Goal: Book appointment/travel/reservation

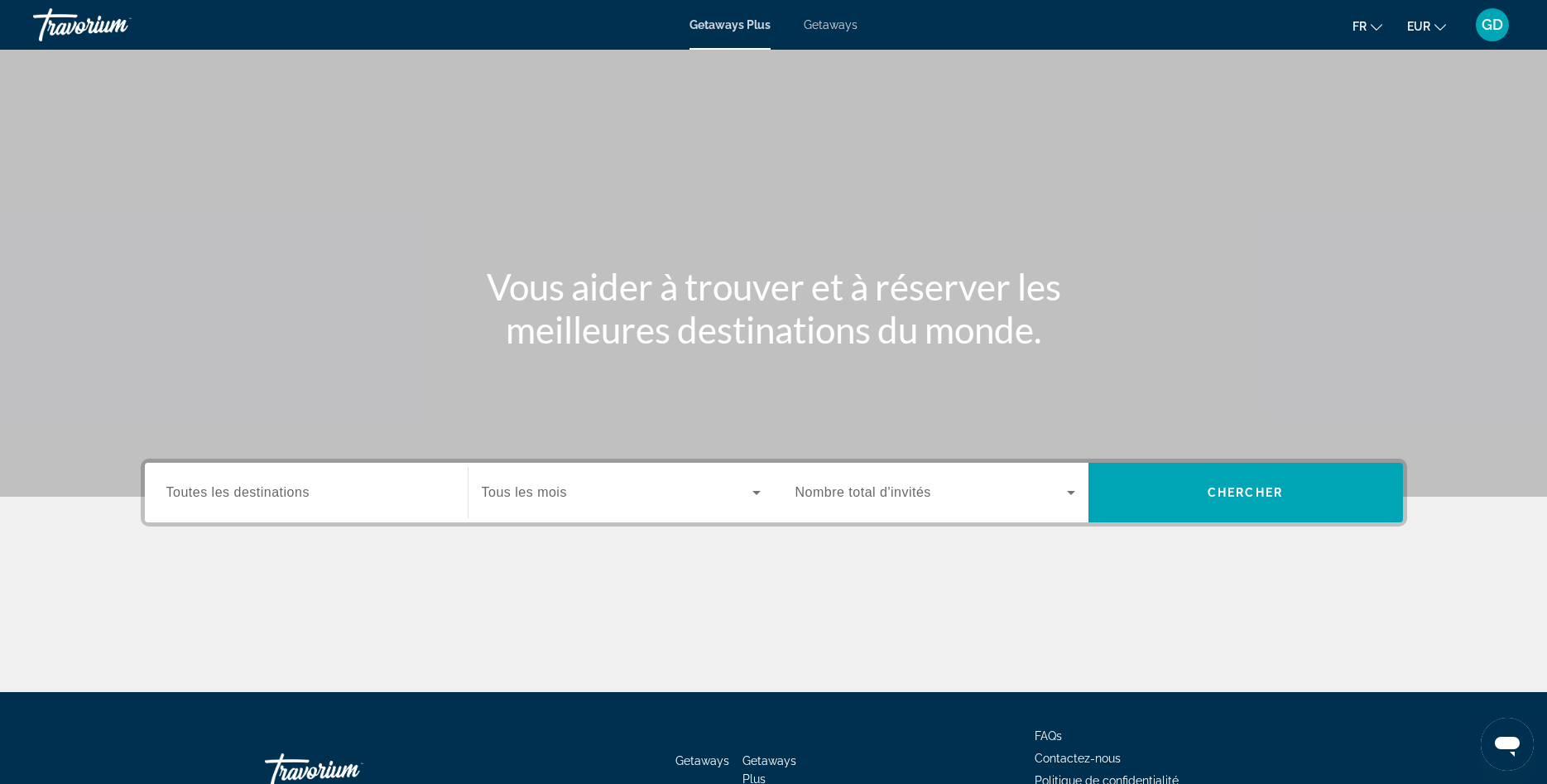
click at [834, 24] on span "Getaways" at bounding box center [830, 25] width 53 height 14
click at [233, 494] on span "Toutes les destinations" at bounding box center [238, 492] width 143 height 14
click at [233, 494] on input "Destination Toutes les destinations" at bounding box center [306, 493] width 280 height 20
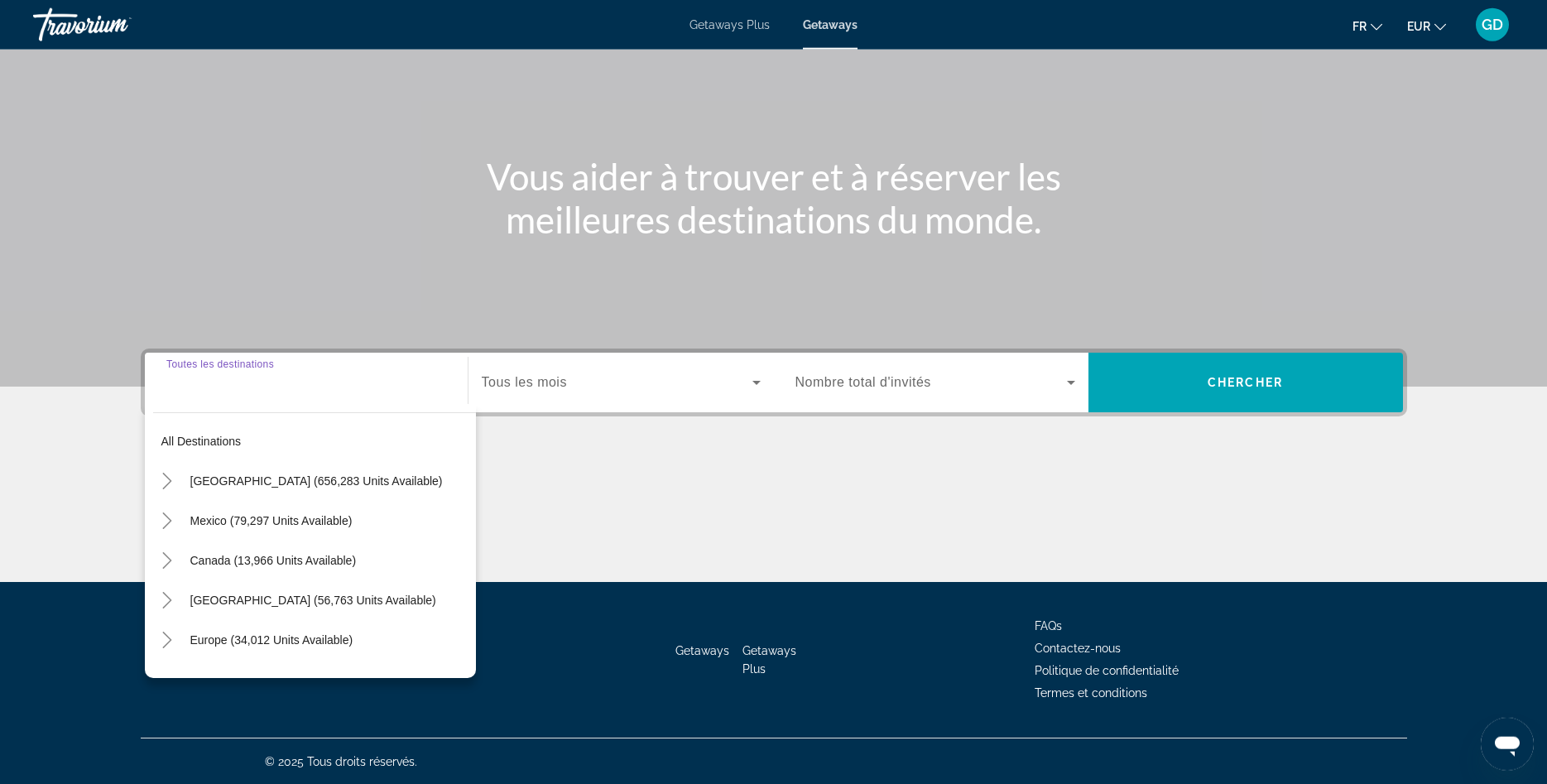
scroll to position [111, 0]
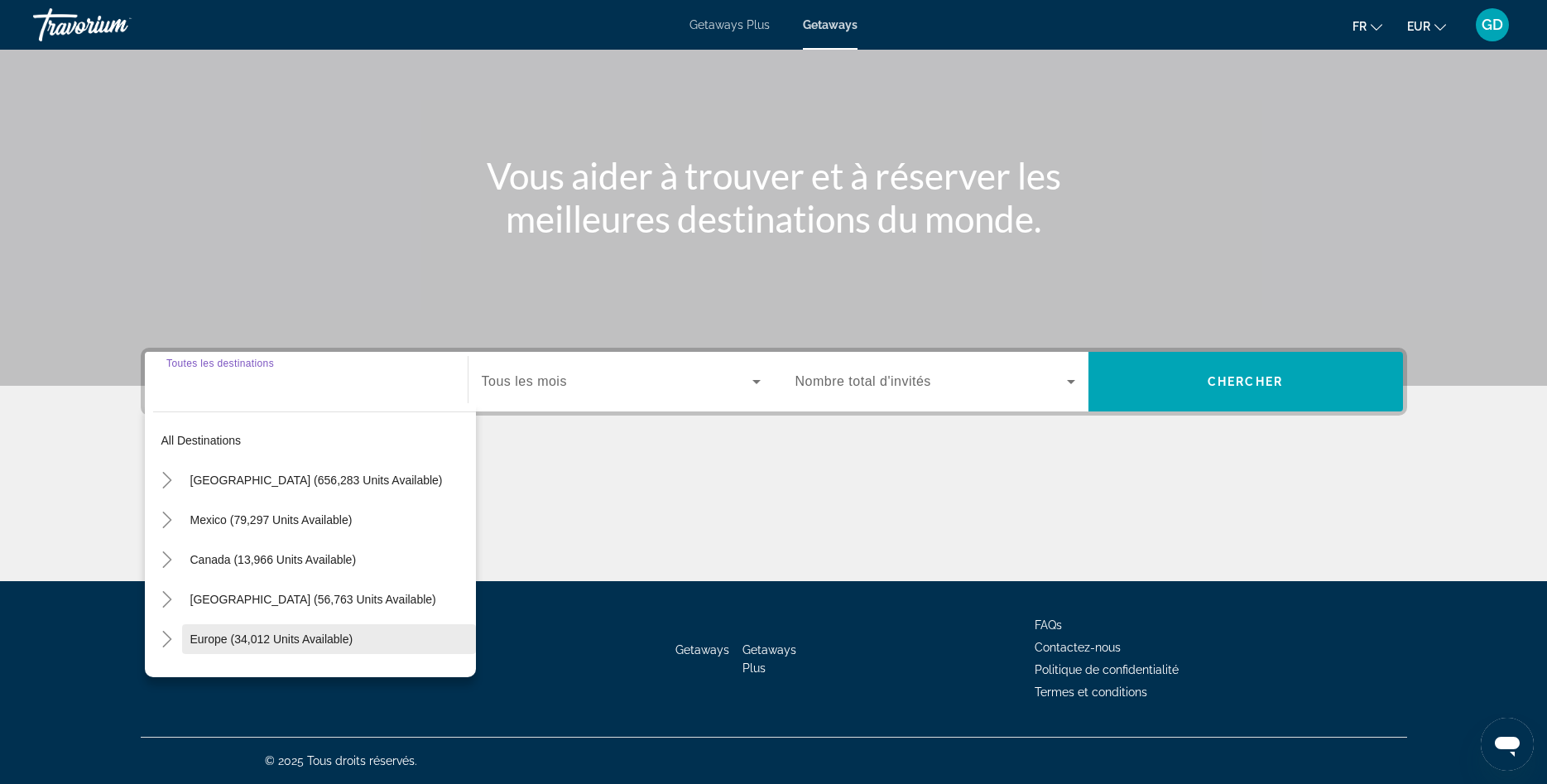
click at [215, 639] on span "Europe (34,012 units available)" at bounding box center [272, 639] width 163 height 14
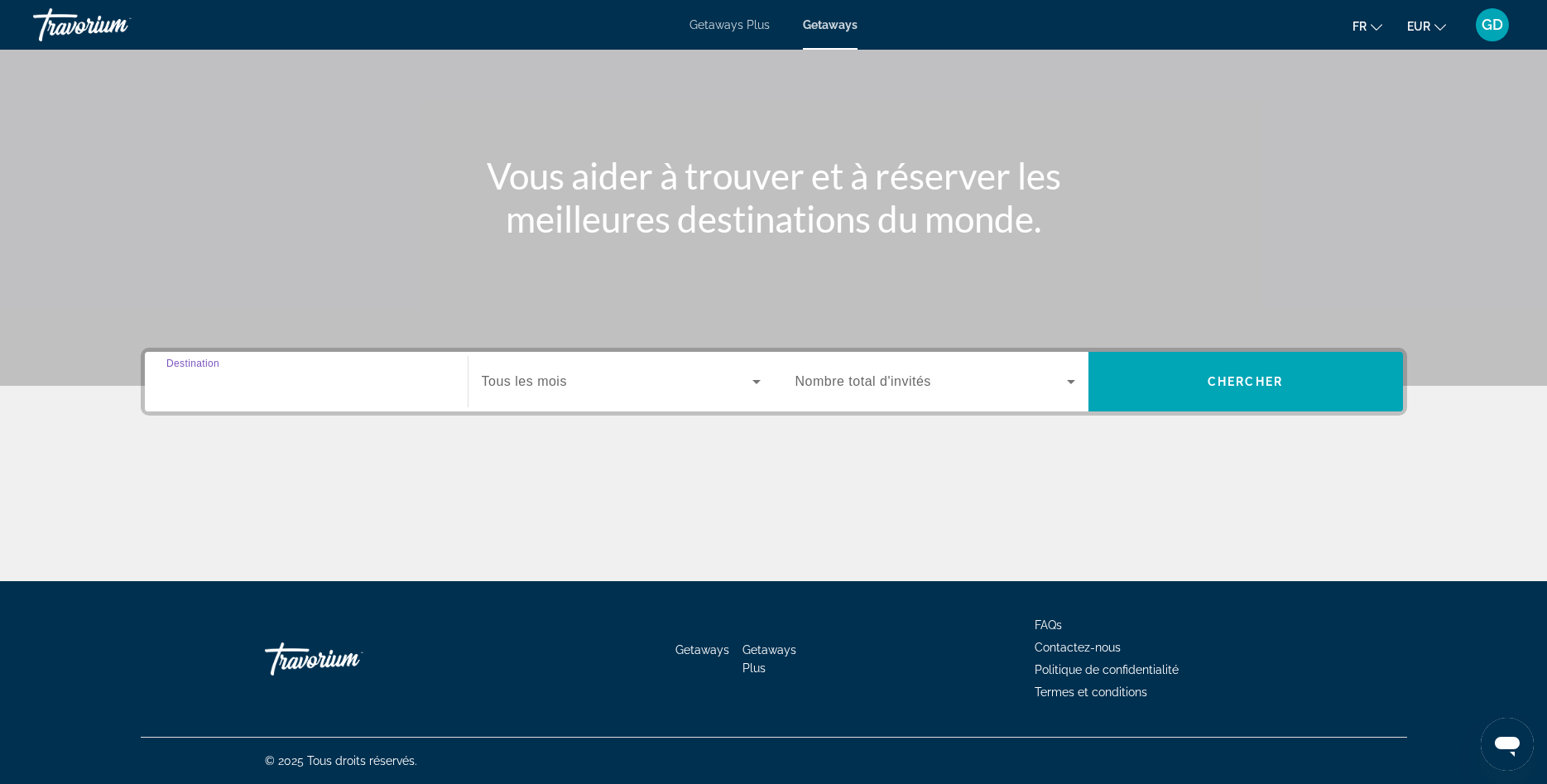
type input "**********"
click at [755, 384] on icon "Search widget" at bounding box center [756, 381] width 20 height 20
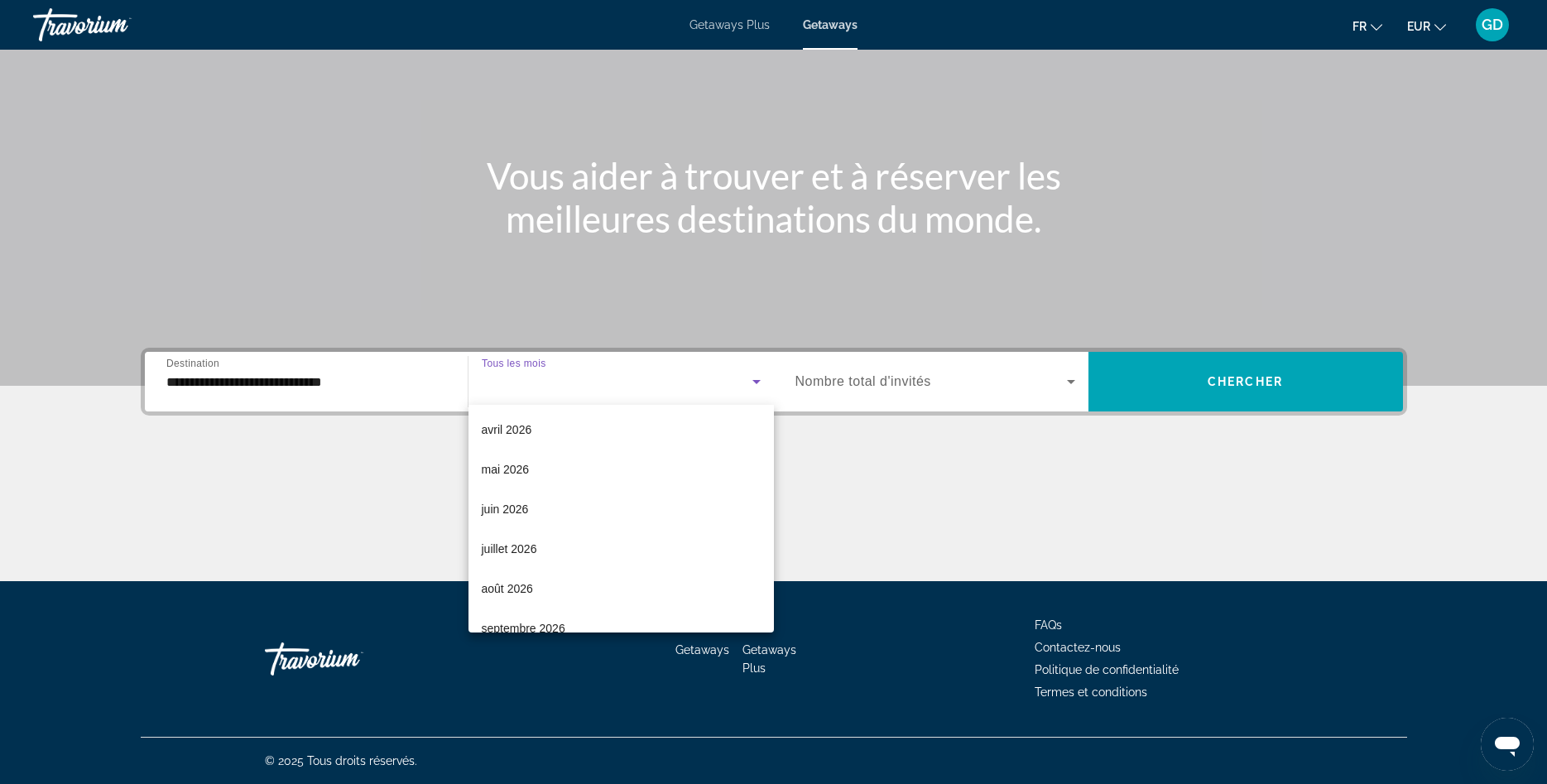
scroll to position [328, 0]
click at [517, 464] on span "juin 2026" at bounding box center [506, 461] width 48 height 20
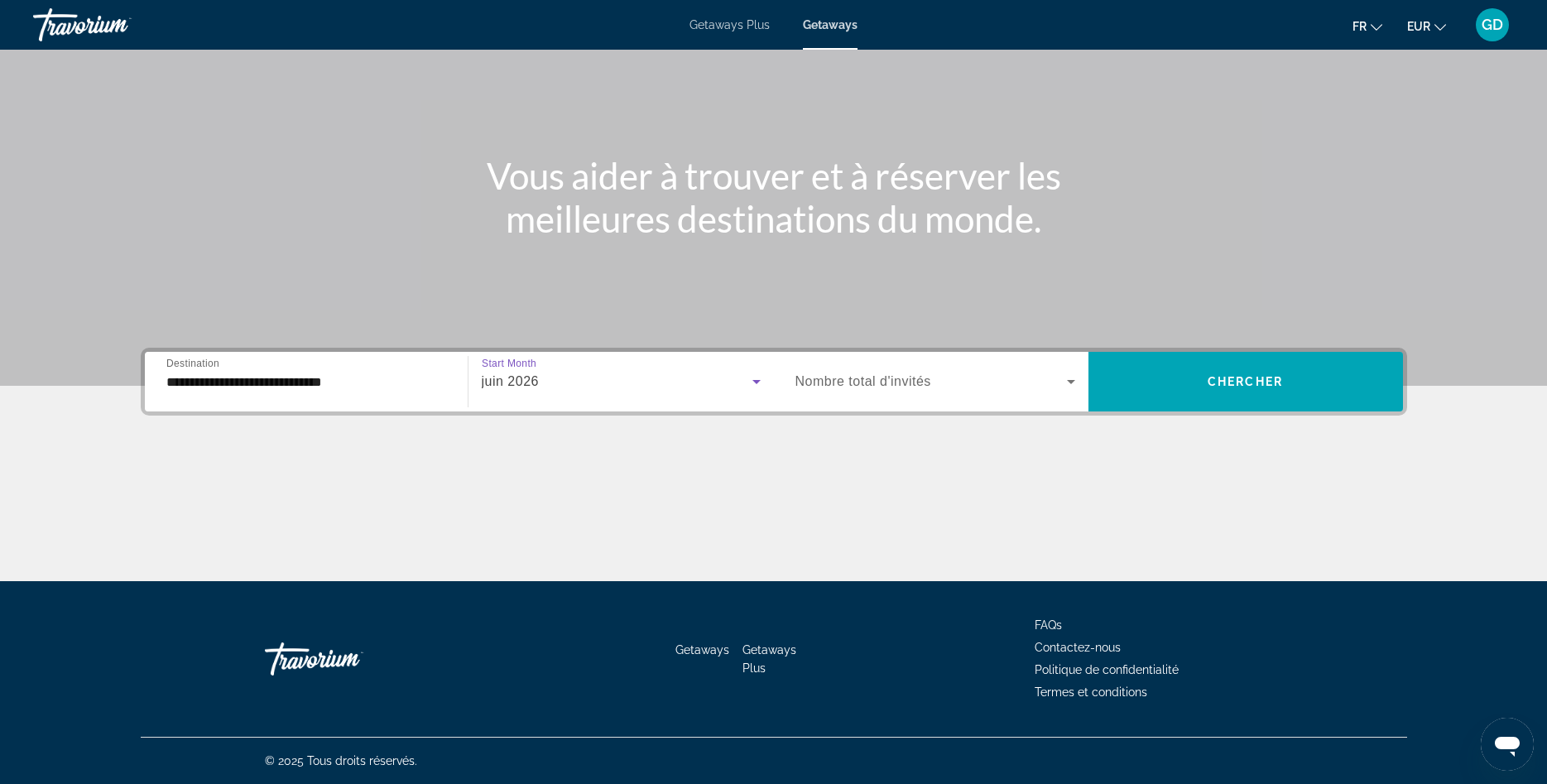
click at [918, 372] on span "Search widget" at bounding box center [931, 381] width 272 height 20
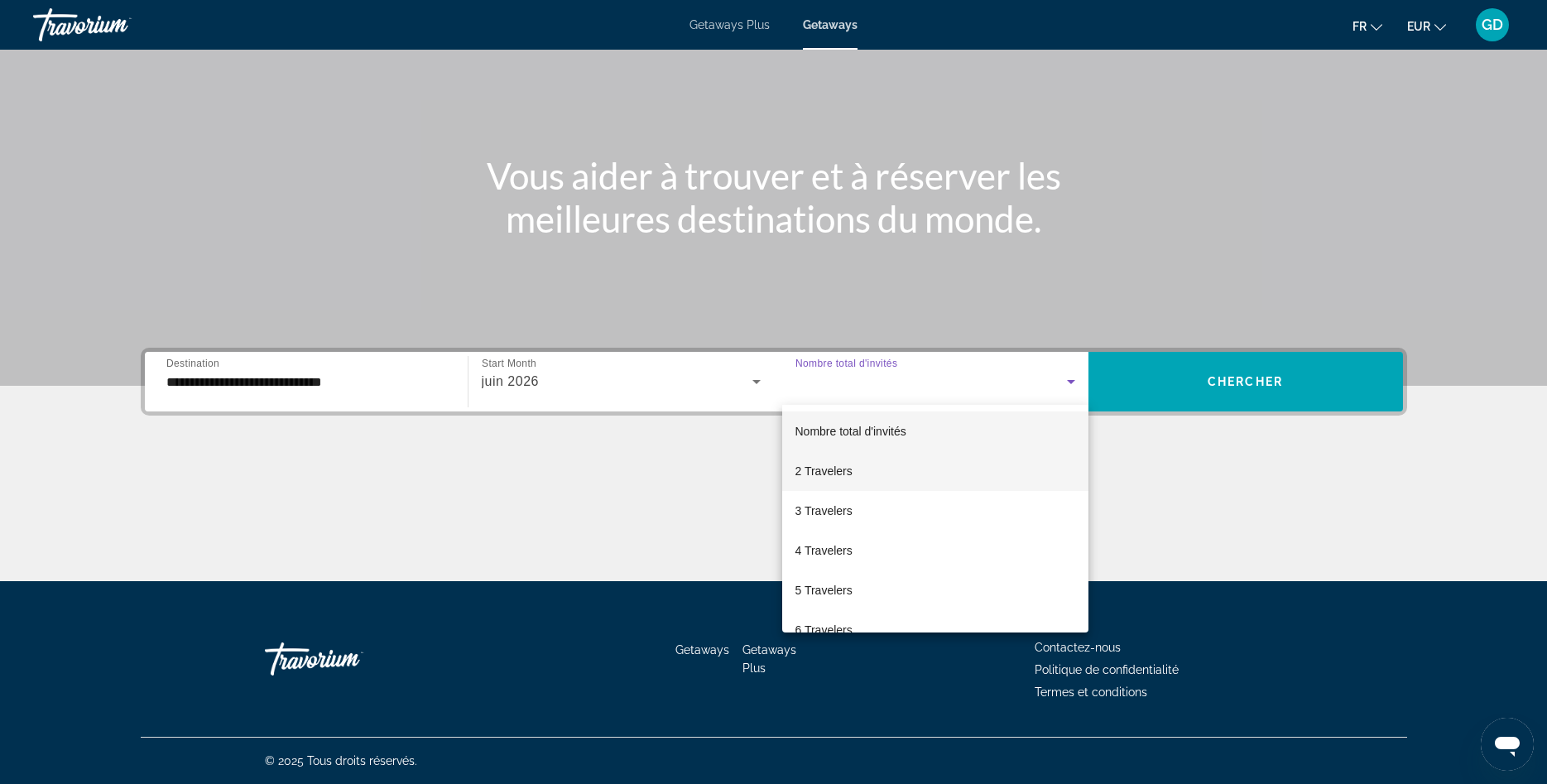
click at [830, 461] on span "2 Travelers" at bounding box center [823, 470] width 57 height 20
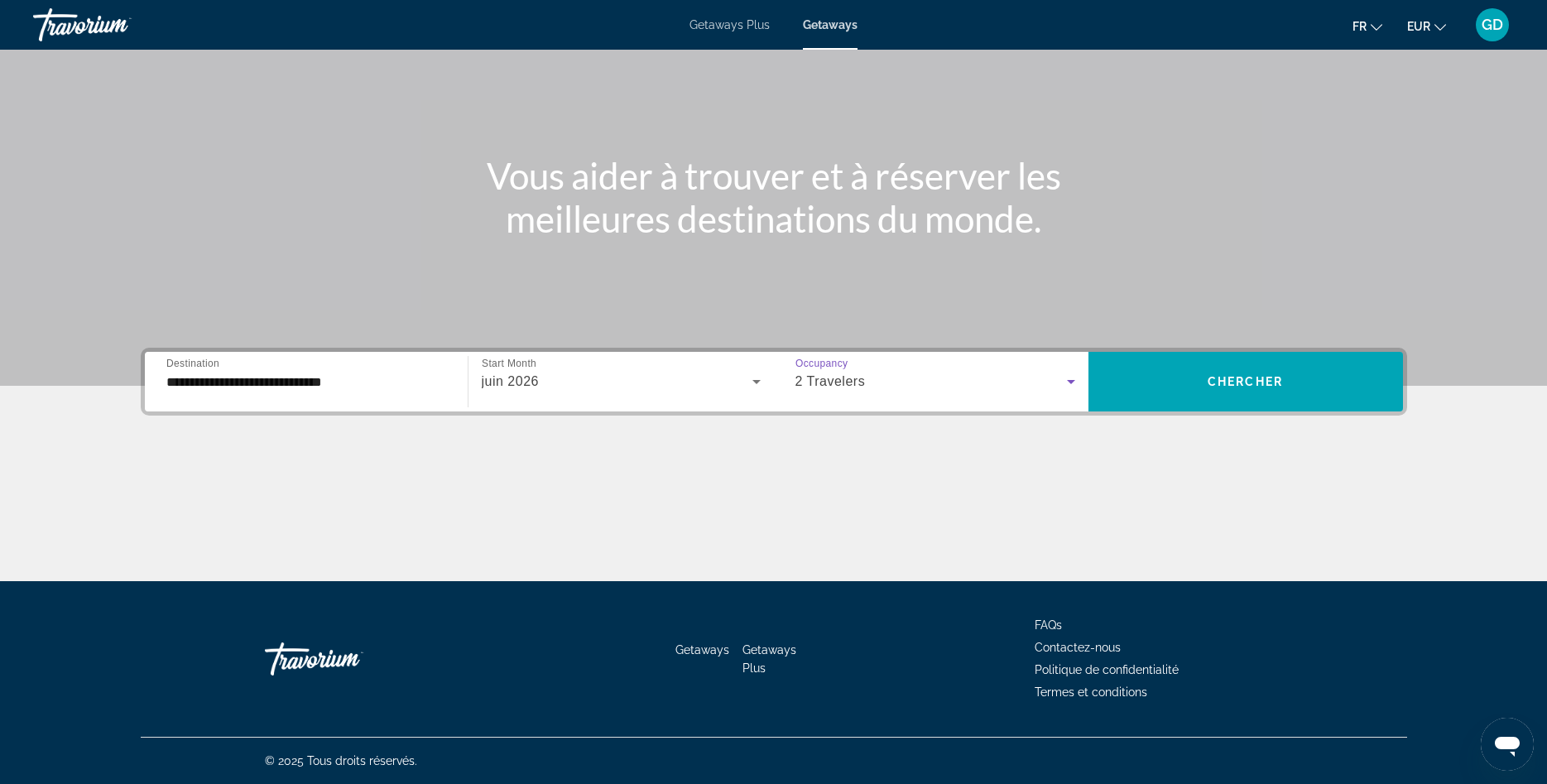
click at [589, 381] on div "juin 2026" at bounding box center [617, 381] width 271 height 20
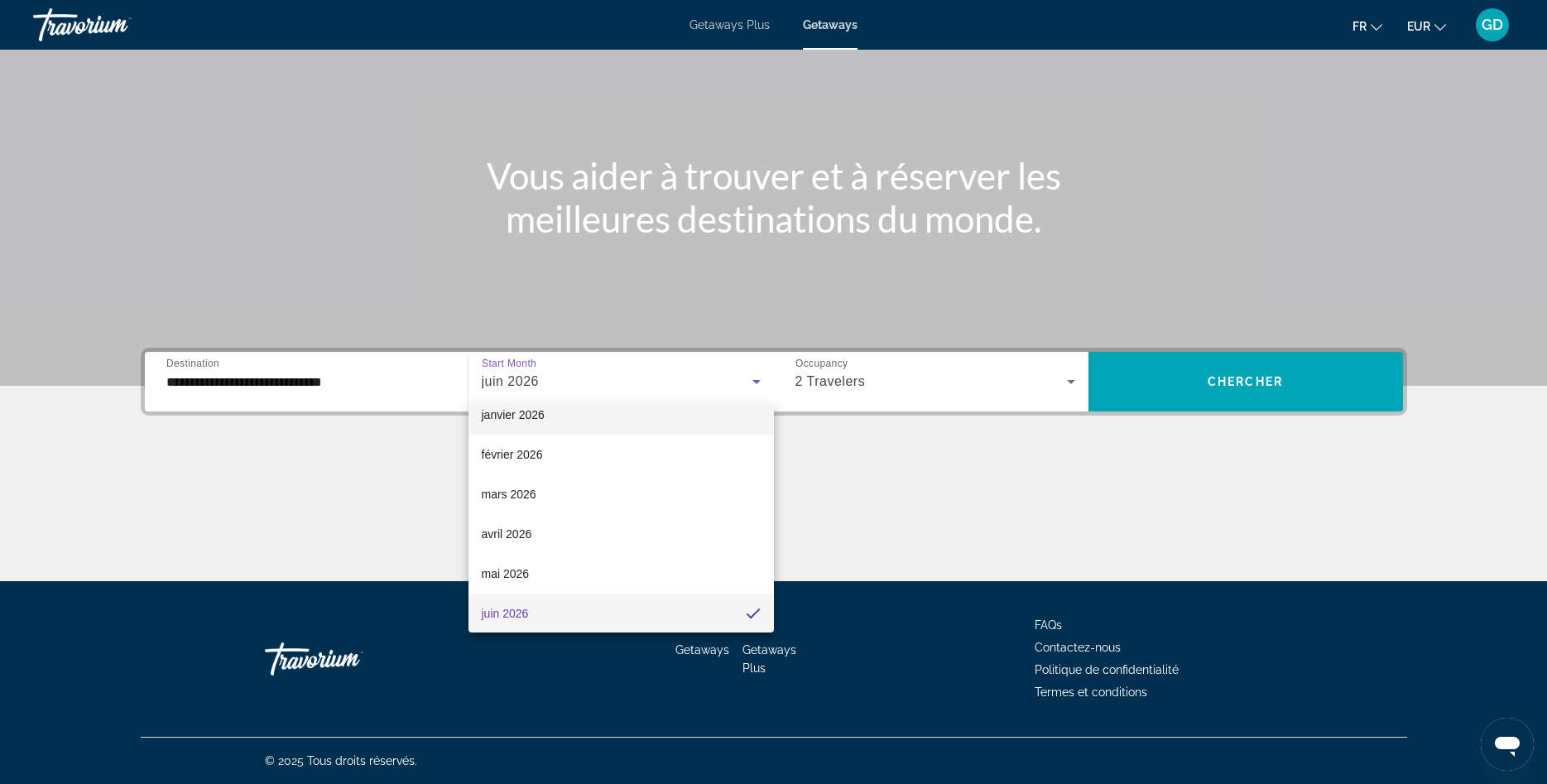
scroll to position [0, 0]
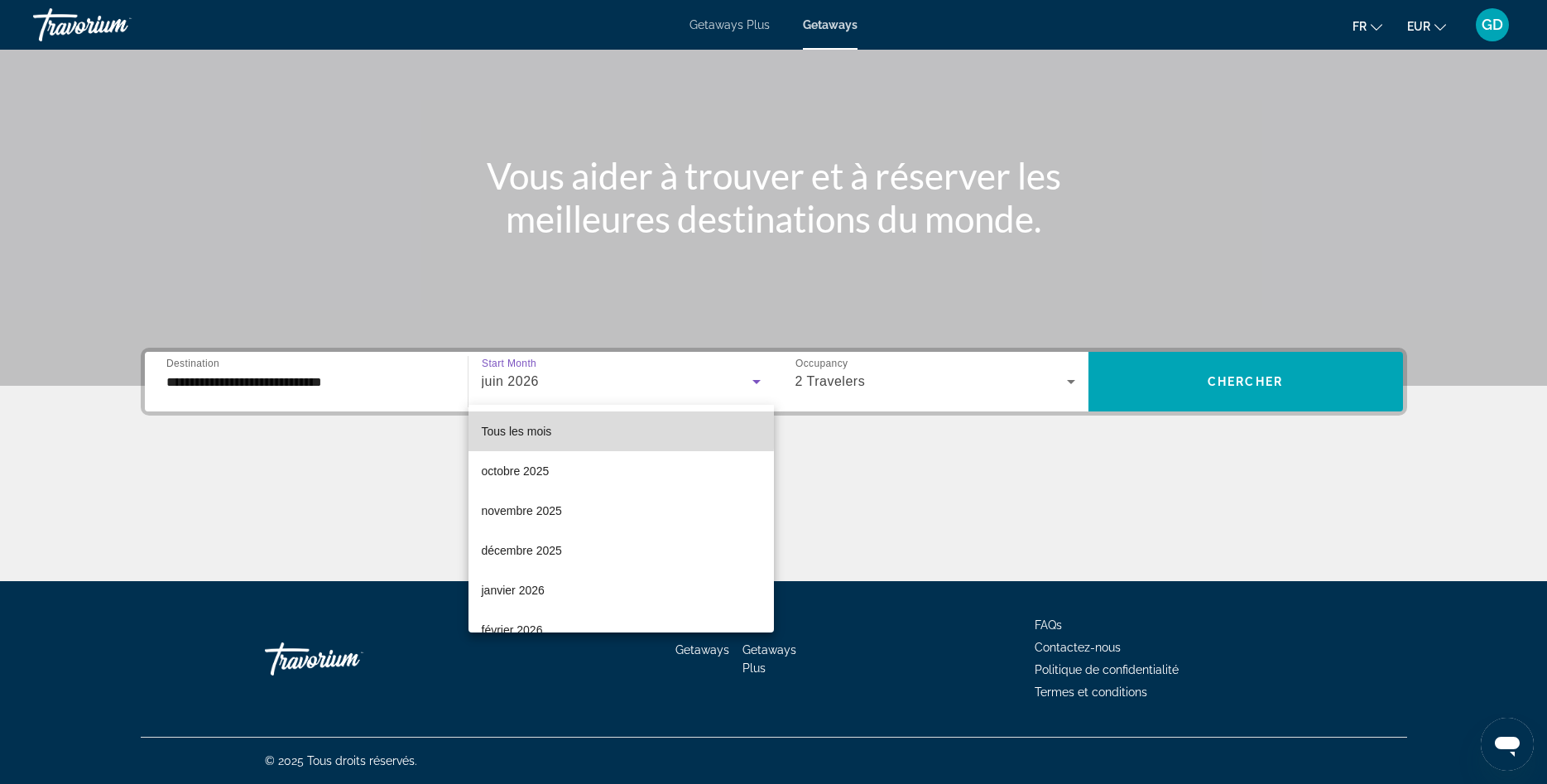
click at [532, 420] on mat-option "Tous les mois" at bounding box center [621, 431] width 305 height 40
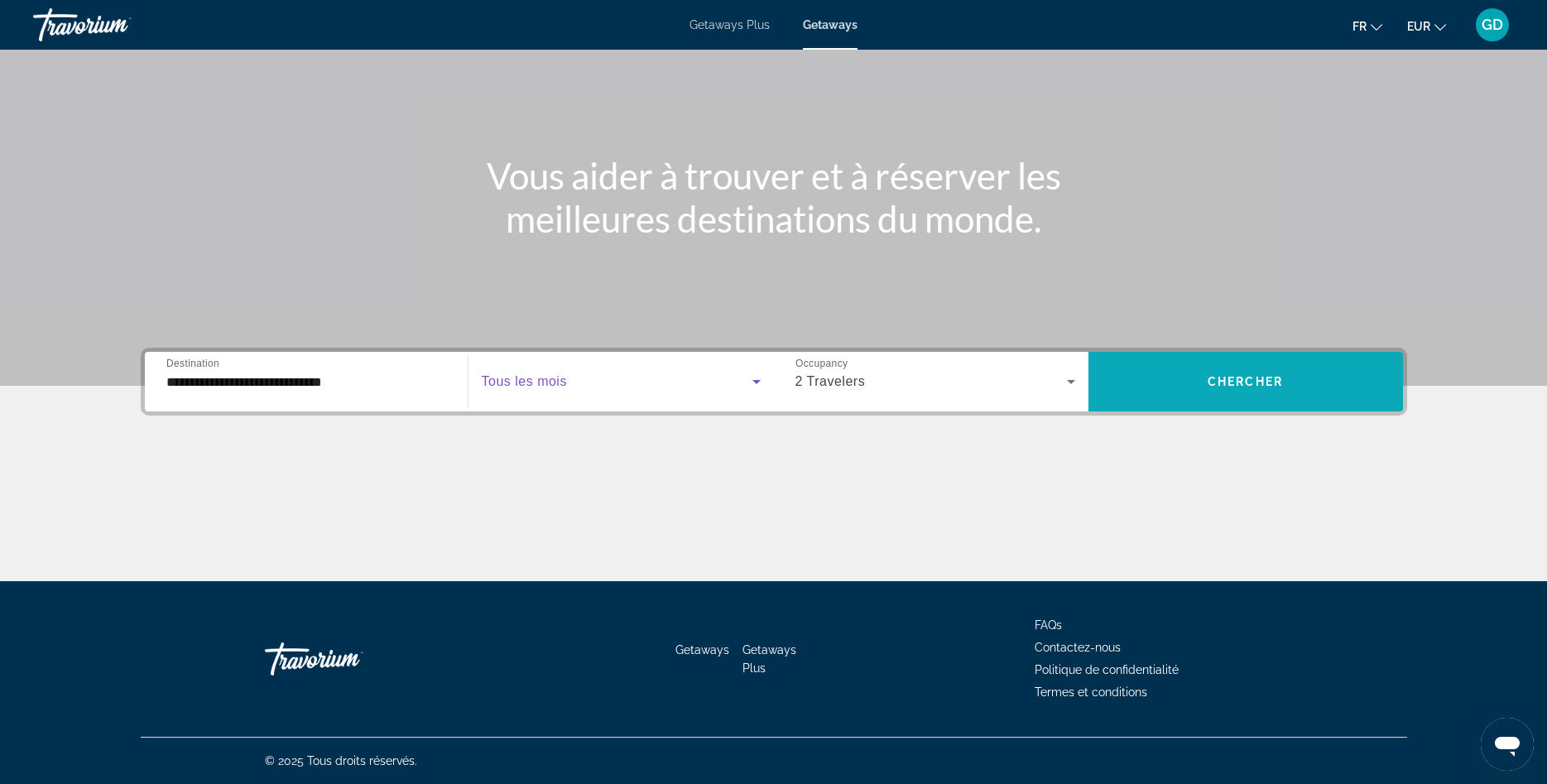
click at [1213, 386] on span "Chercher" at bounding box center [1245, 382] width 76 height 14
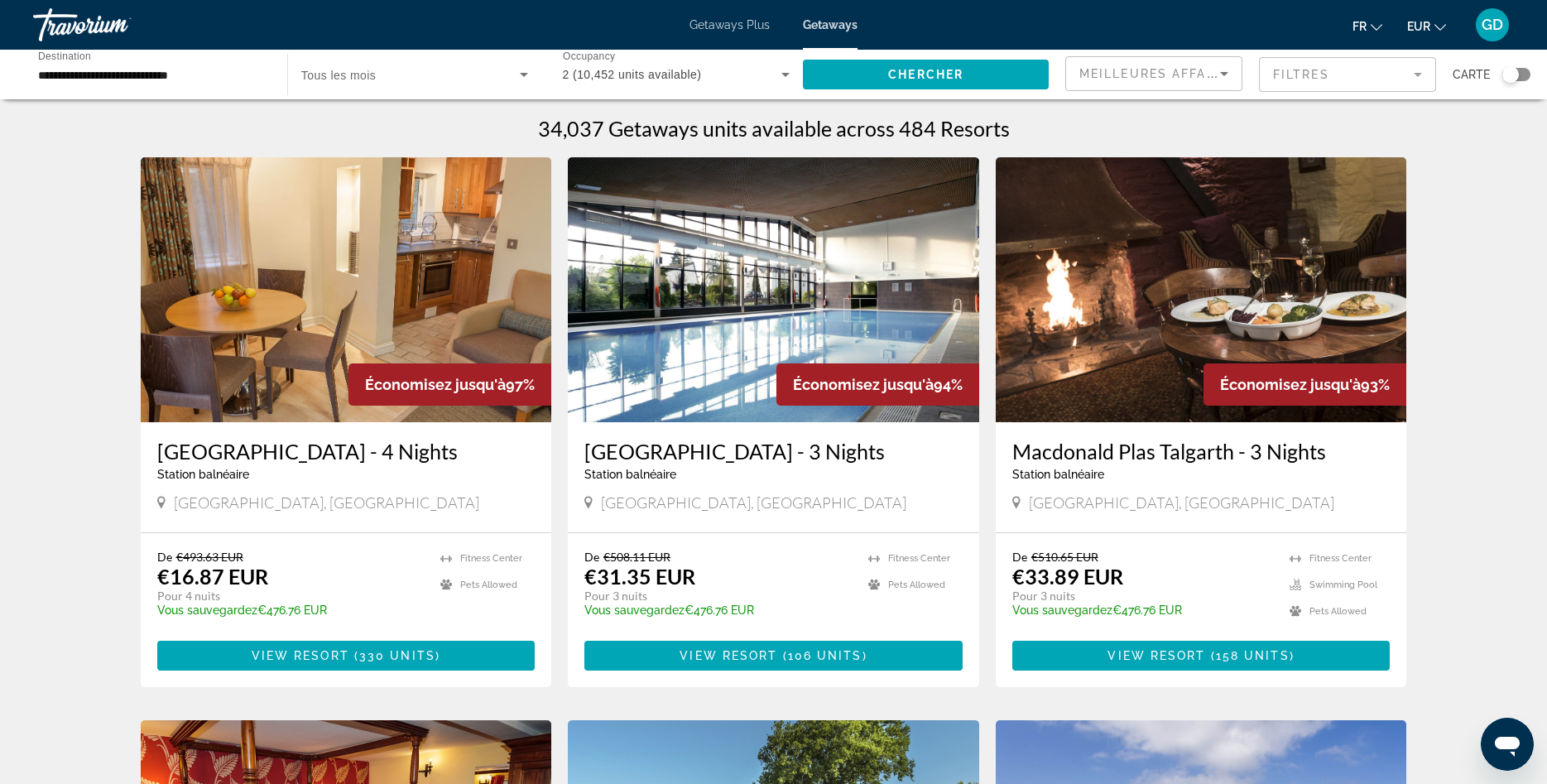
click at [1275, 88] on mat-form-field "Filtres" at bounding box center [1348, 74] width 177 height 35
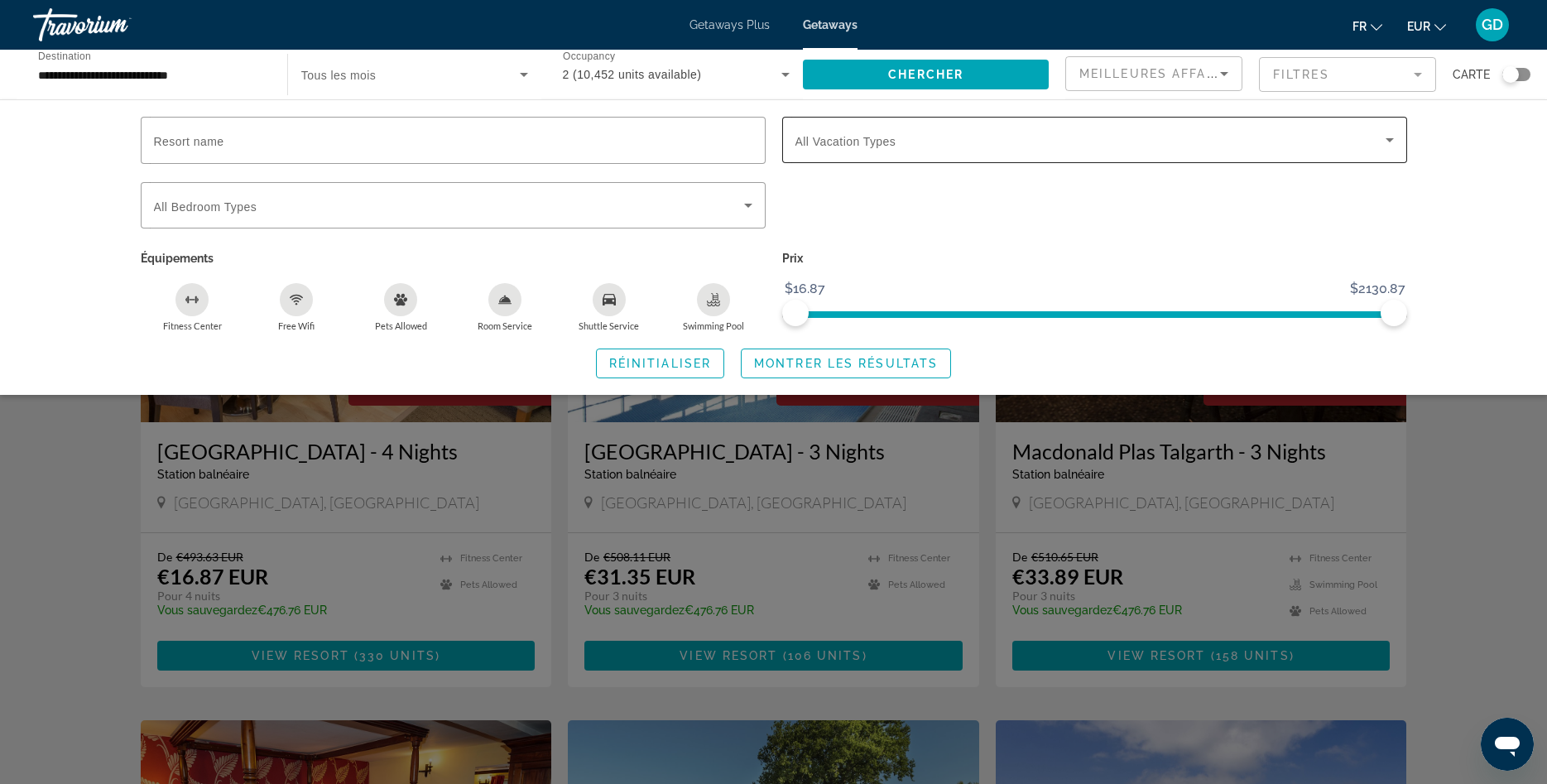
click at [894, 147] on span "All Vacation Types" at bounding box center [845, 142] width 101 height 14
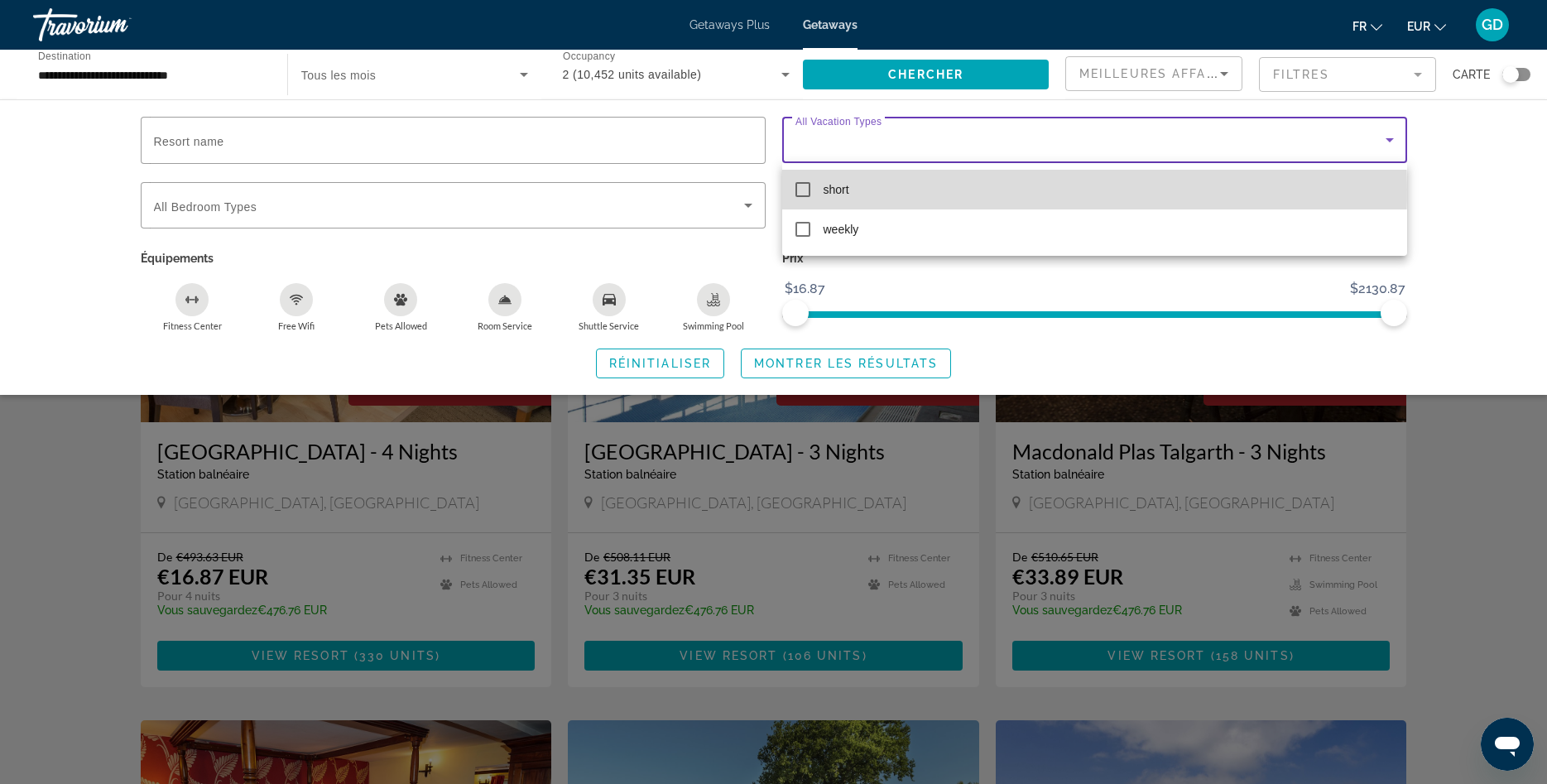
click at [800, 188] on mat-pseudo-checkbox at bounding box center [803, 190] width 15 height 15
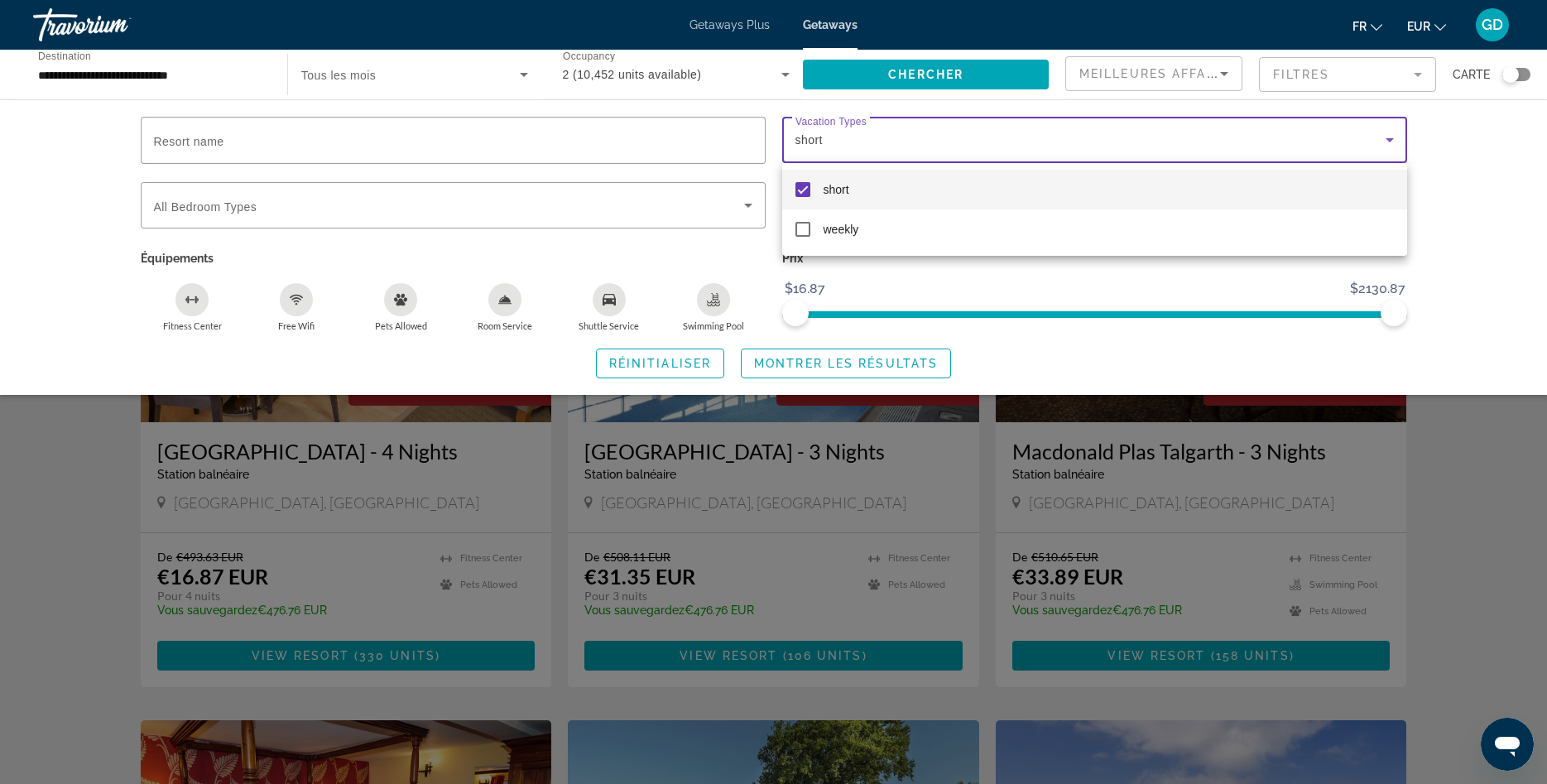
click at [843, 369] on div at bounding box center [773, 392] width 1547 height 784
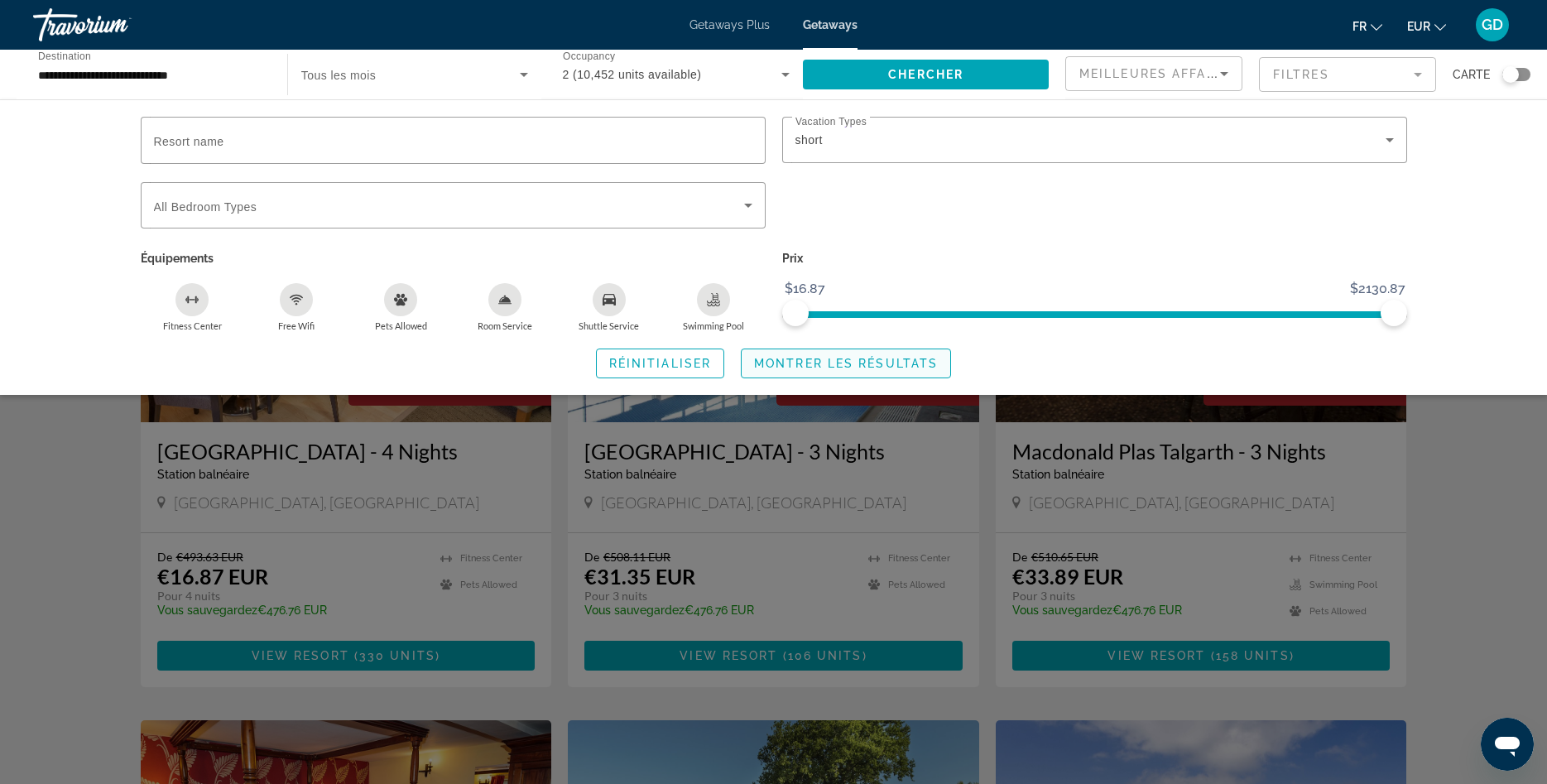
click at [843, 357] on span "Montrer les résultats" at bounding box center [846, 363] width 184 height 14
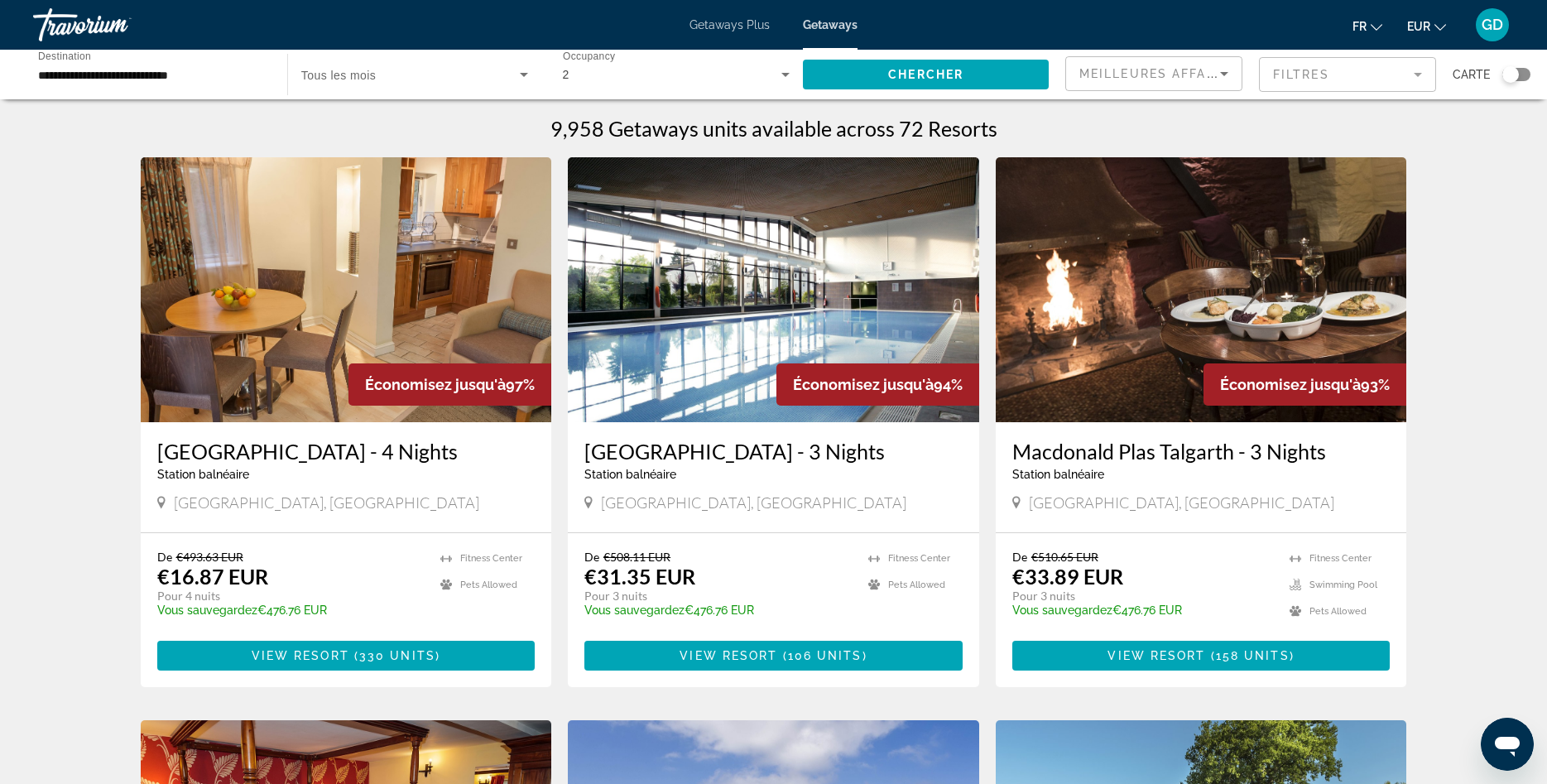
click at [1527, 75] on div "Search widget" at bounding box center [1516, 75] width 28 height 14
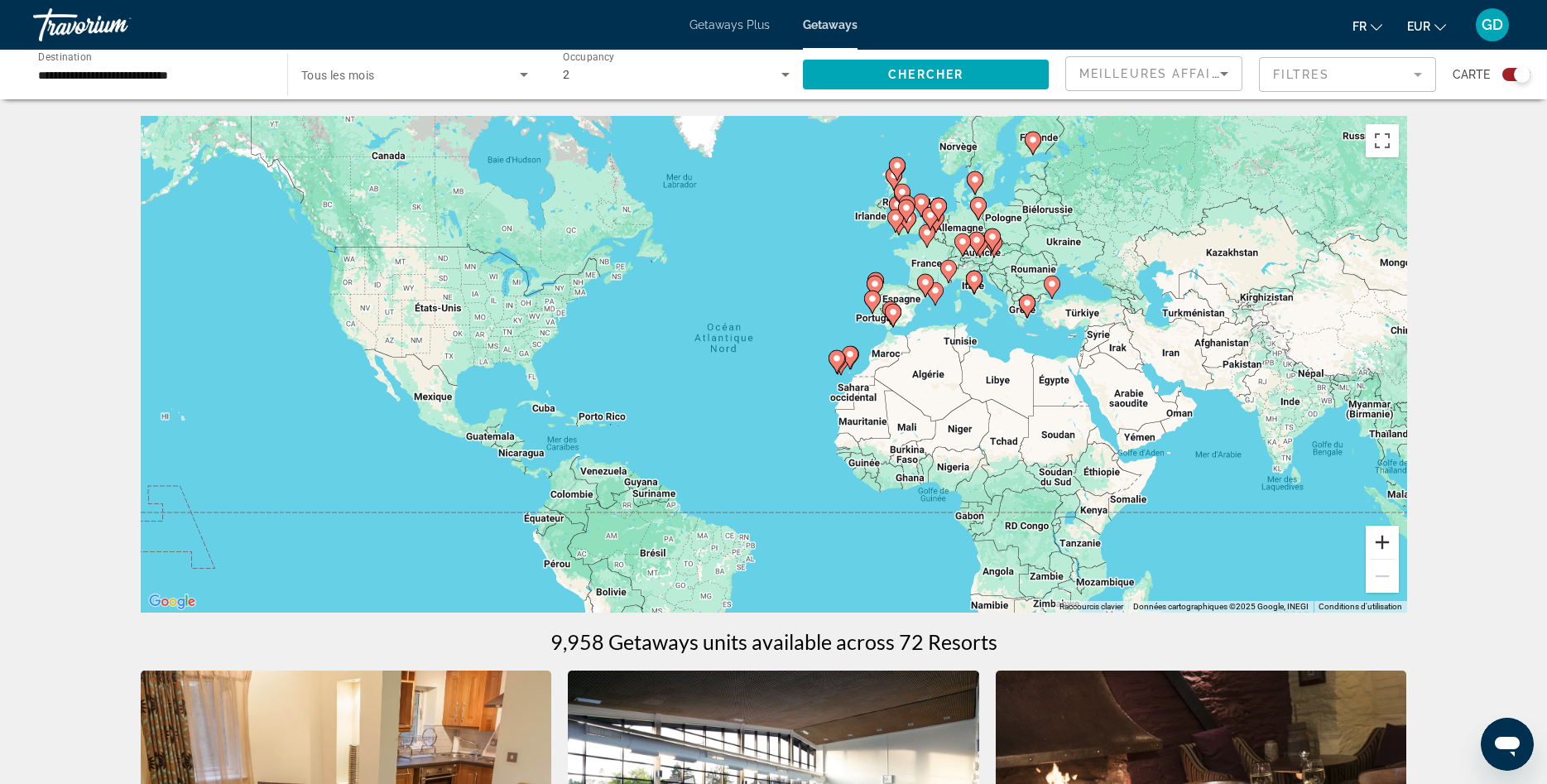
click at [1382, 541] on button "Zoom avant" at bounding box center [1382, 541] width 33 height 33
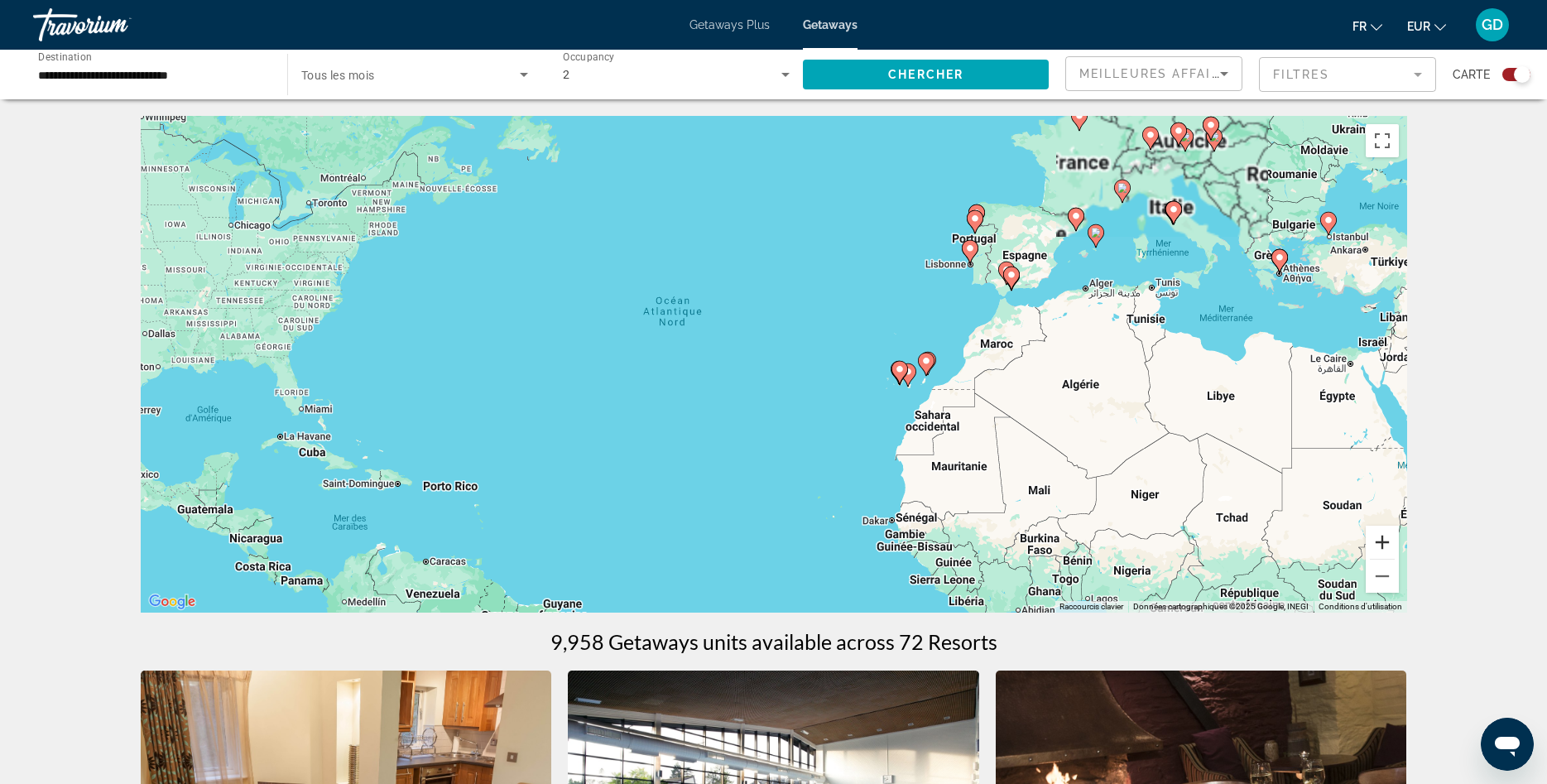
click at [1382, 541] on button "Zoom avant" at bounding box center [1382, 541] width 33 height 33
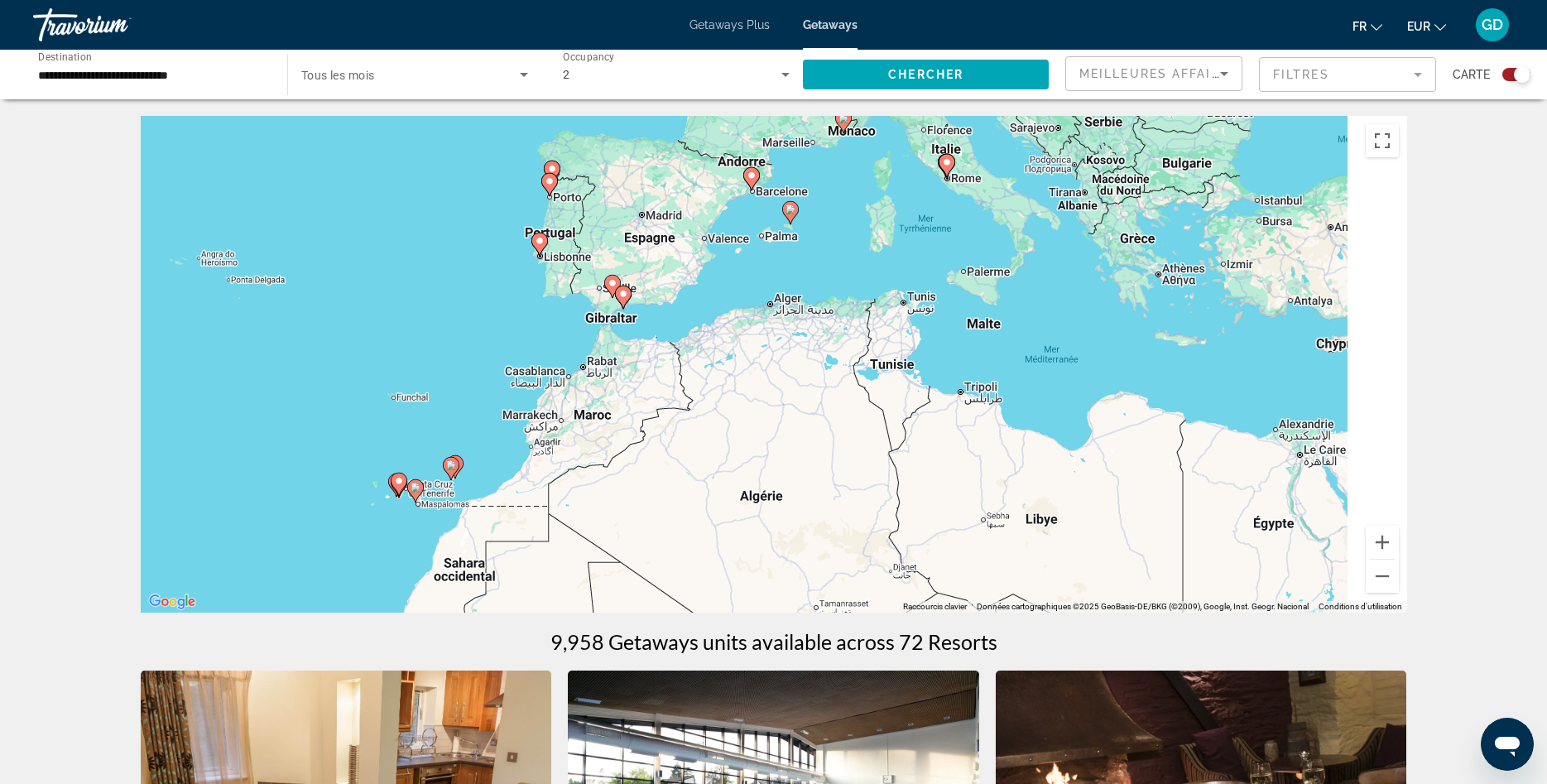
drag, startPoint x: 1307, startPoint y: 390, endPoint x: 673, endPoint y: 483, distance: 640.8
click at [673, 483] on div "Pour activer le glissement avec le clavier, appuyez sur Alt+Entrée. Une fois ce…" at bounding box center [774, 364] width 1266 height 496
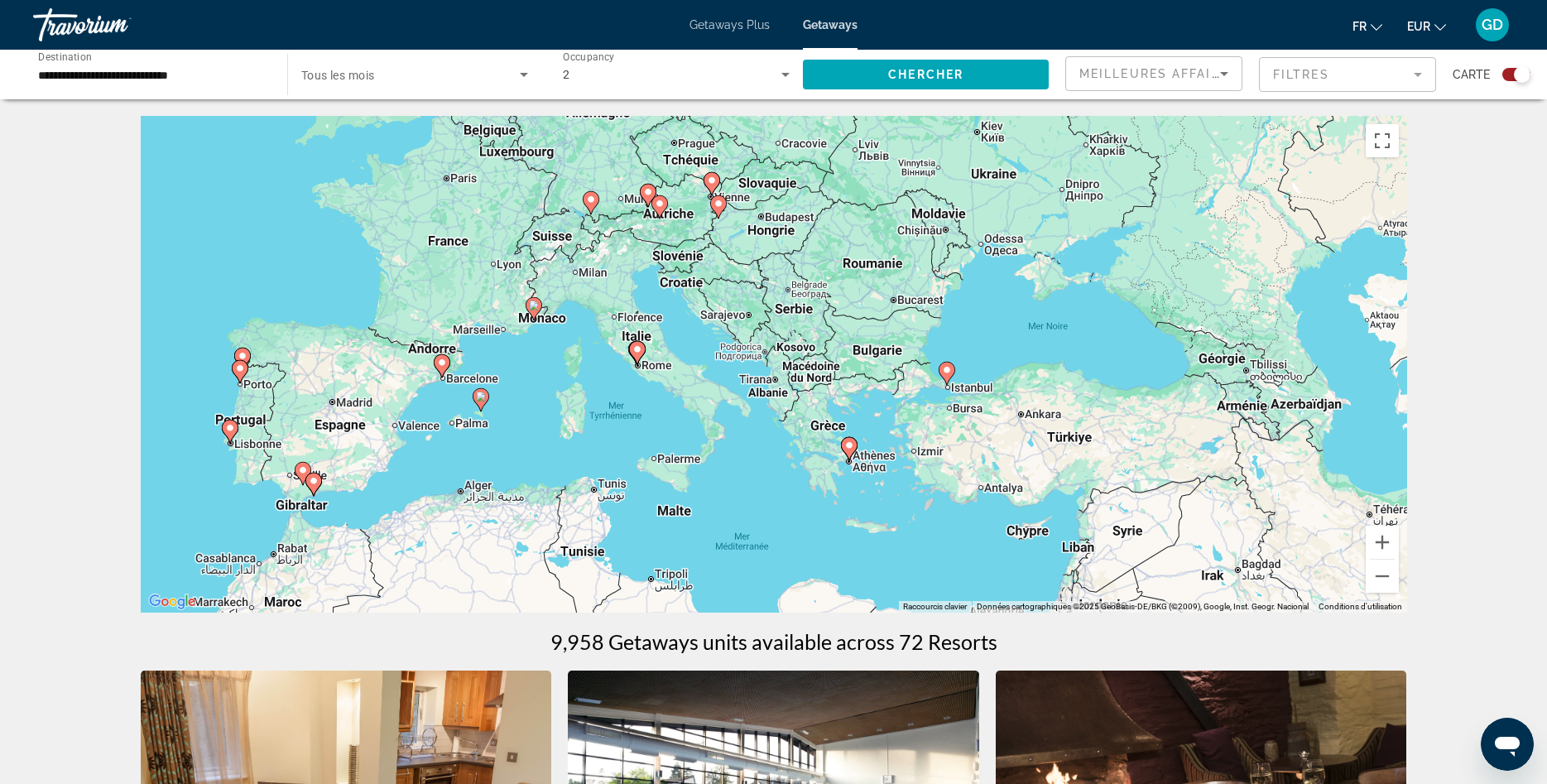
drag, startPoint x: 862, startPoint y: 344, endPoint x: 556, endPoint y: 533, distance: 359.7
click at [556, 533] on div "Pour activer le glissement avec le clavier, appuyez sur Alt+Entrée. Une fois ce…" at bounding box center [774, 364] width 1266 height 496
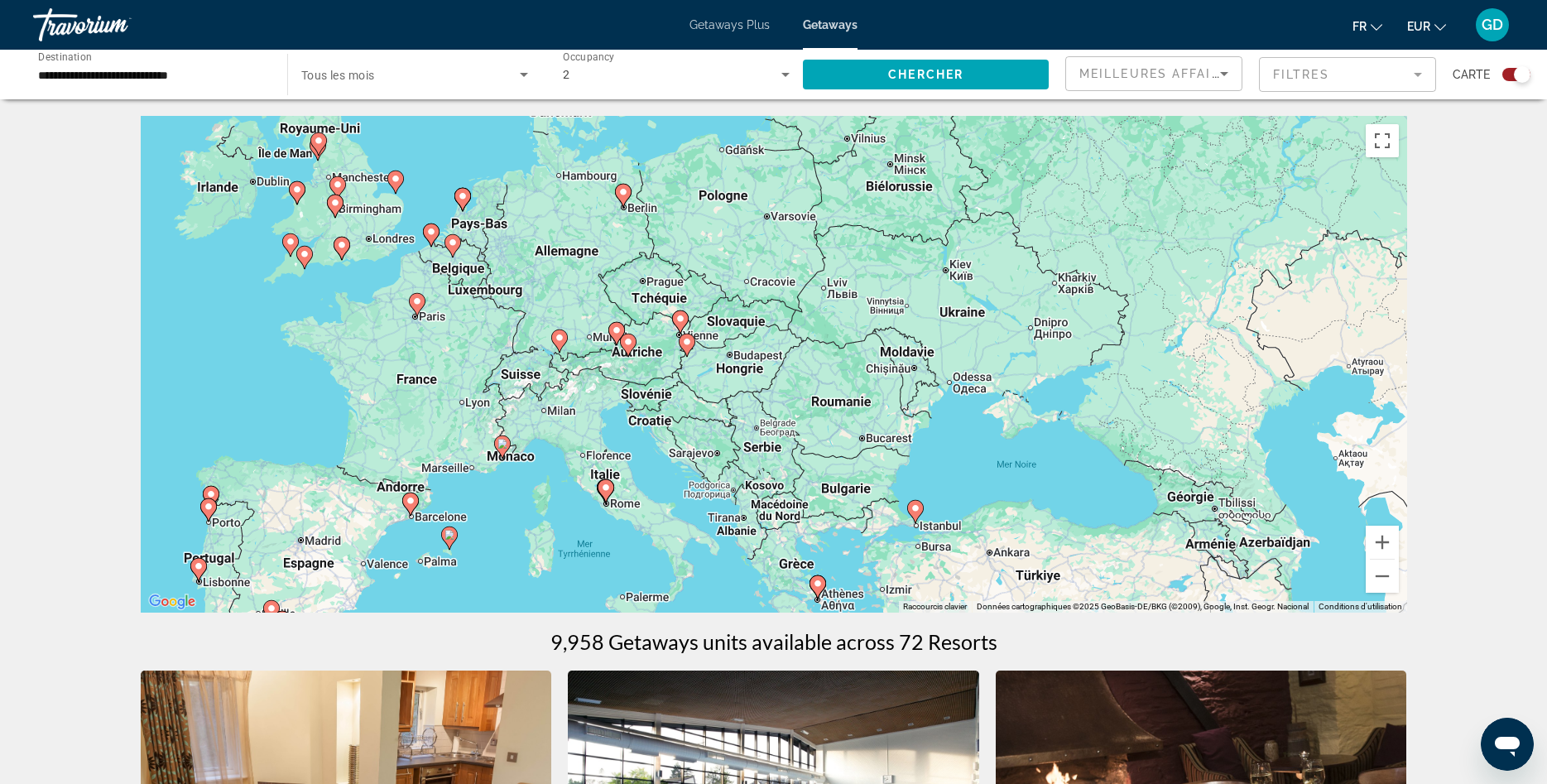
drag, startPoint x: 791, startPoint y: 493, endPoint x: 759, endPoint y: 634, distance: 144.6
click at [759, 613] on div "Pour activer le glissement avec le clavier, appuyez sur Alt+Entrée. Une fois ce…" at bounding box center [774, 364] width 1266 height 496
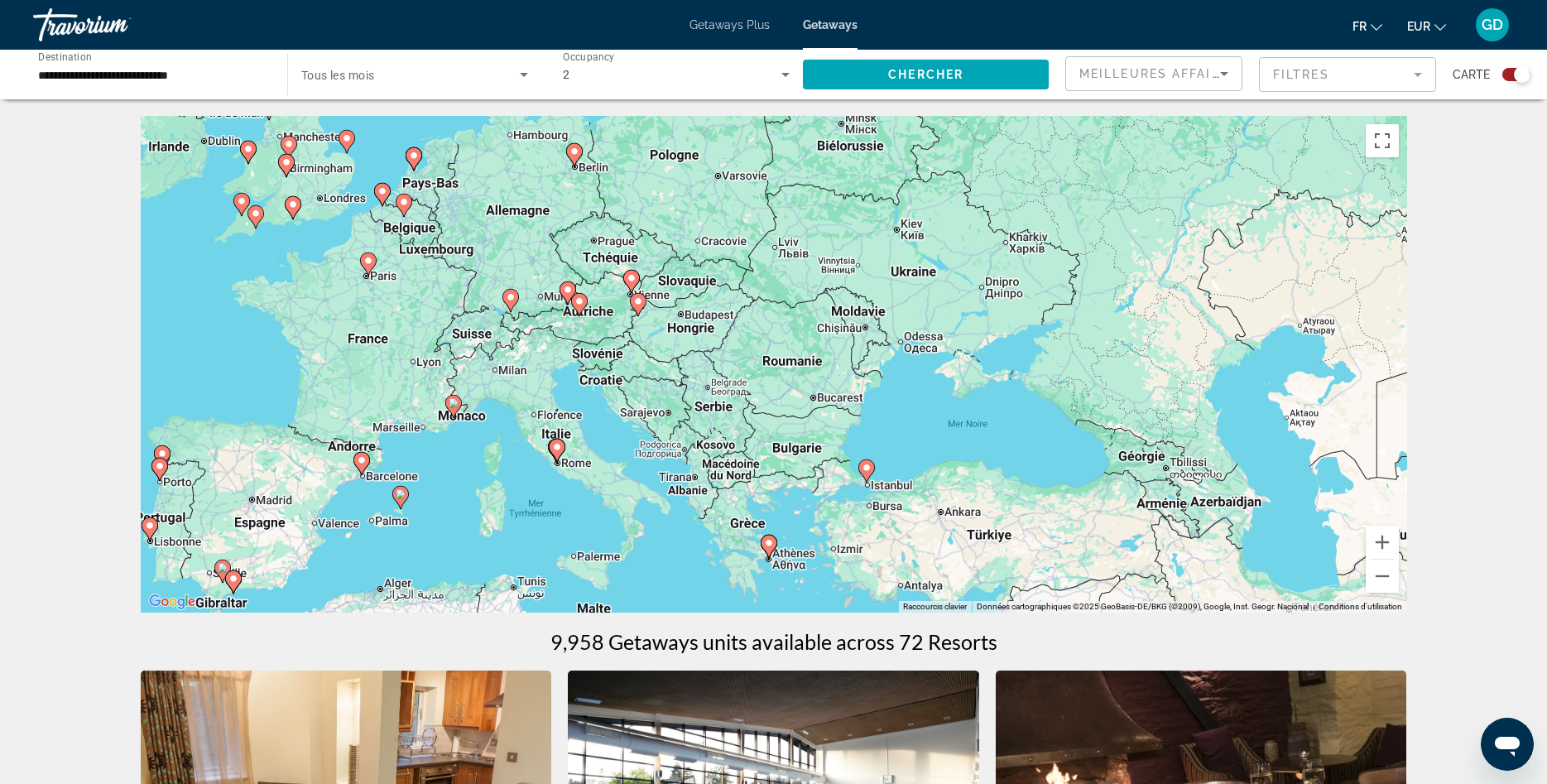
drag, startPoint x: 1075, startPoint y: 501, endPoint x: 1026, endPoint y: 461, distance: 63.3
click at [1026, 461] on div "Pour activer le glissement avec le clavier, appuyez sur Alt+Entrée. Une fois ce…" at bounding box center [774, 364] width 1266 height 496
click at [766, 541] on image "Main content" at bounding box center [769, 543] width 10 height 10
click at [767, 543] on image "Main content" at bounding box center [769, 543] width 10 height 10
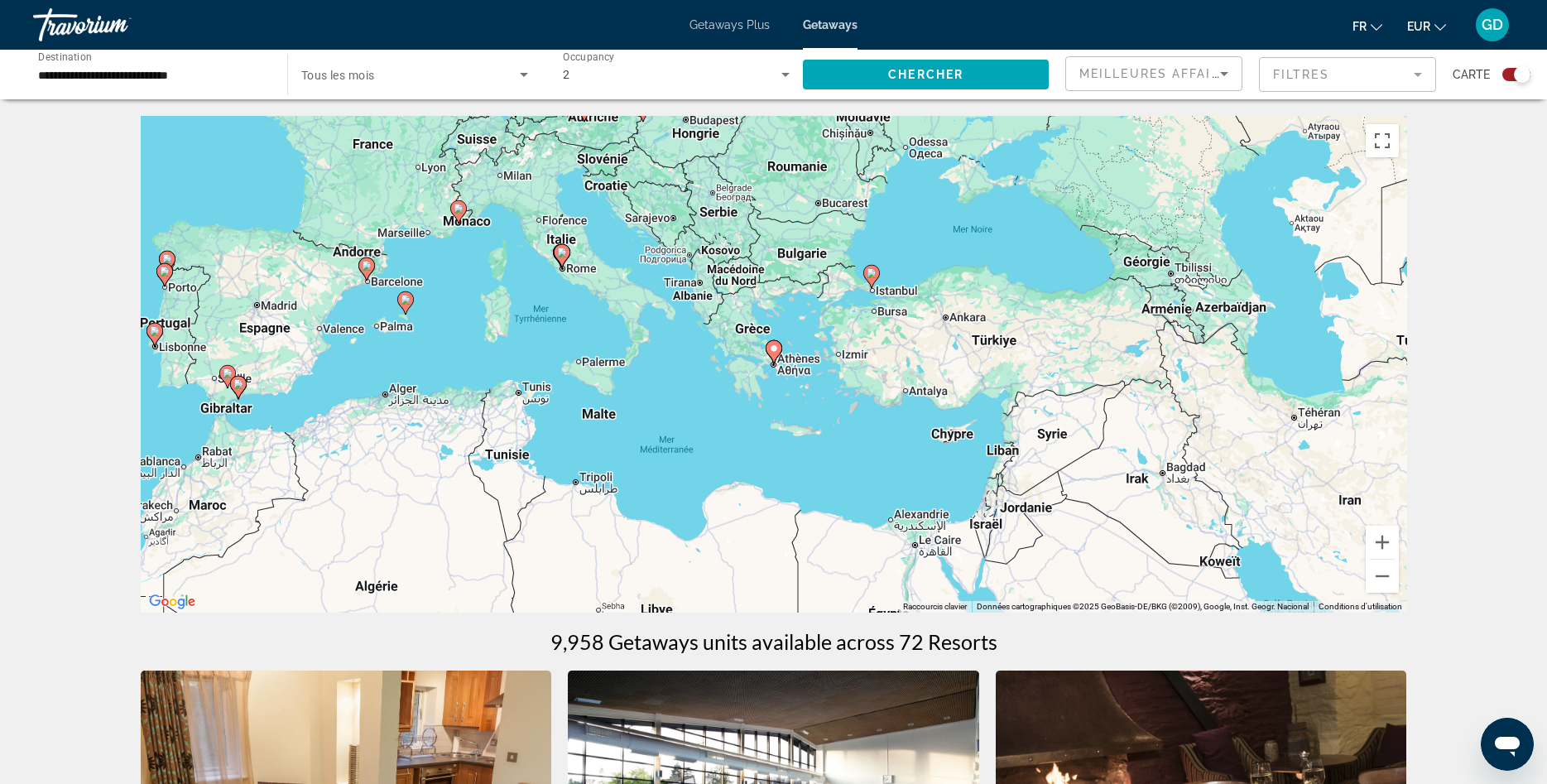
click at [776, 349] on image "Main content" at bounding box center [774, 349] width 10 height 10
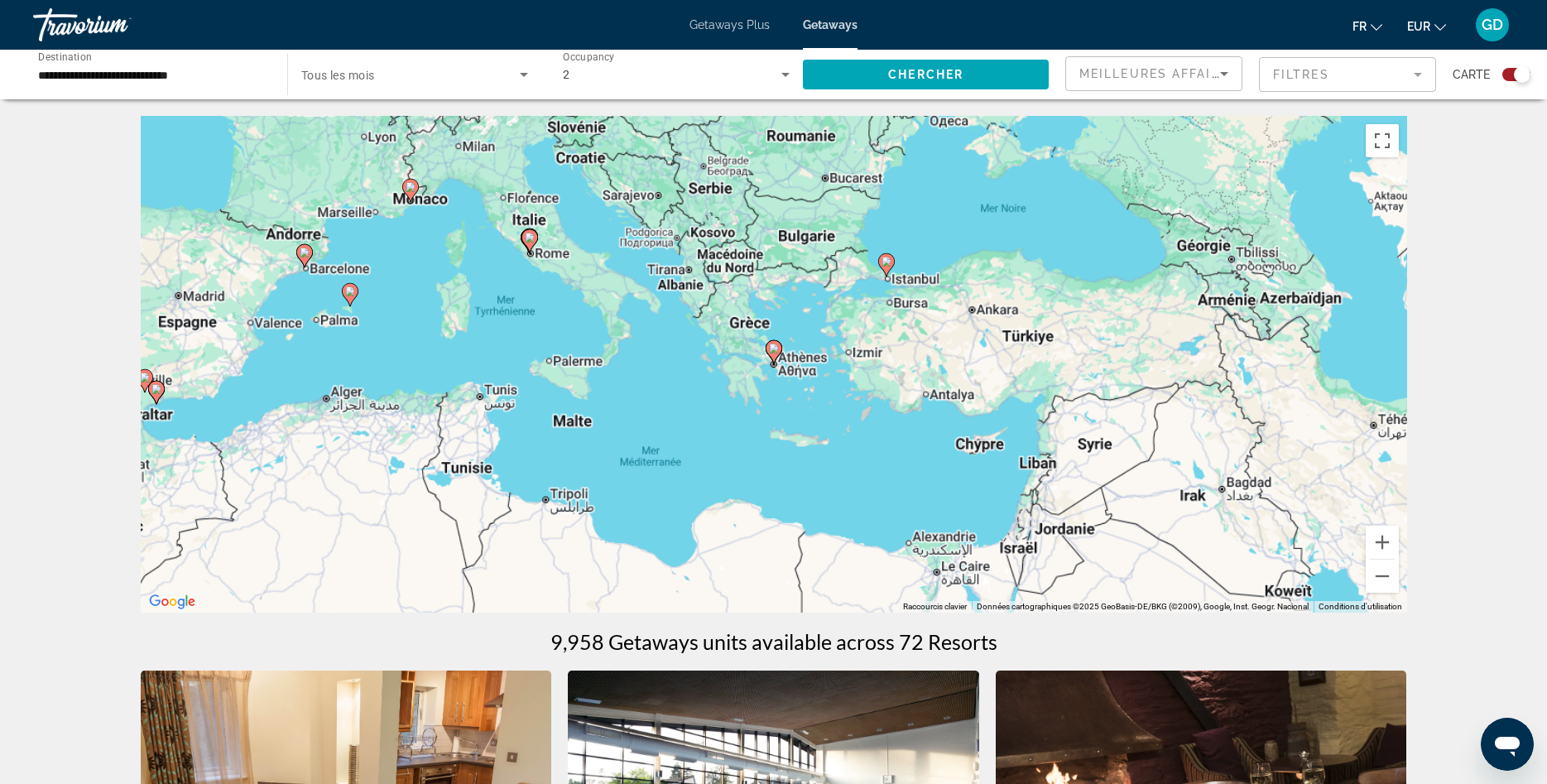
type input "**********"
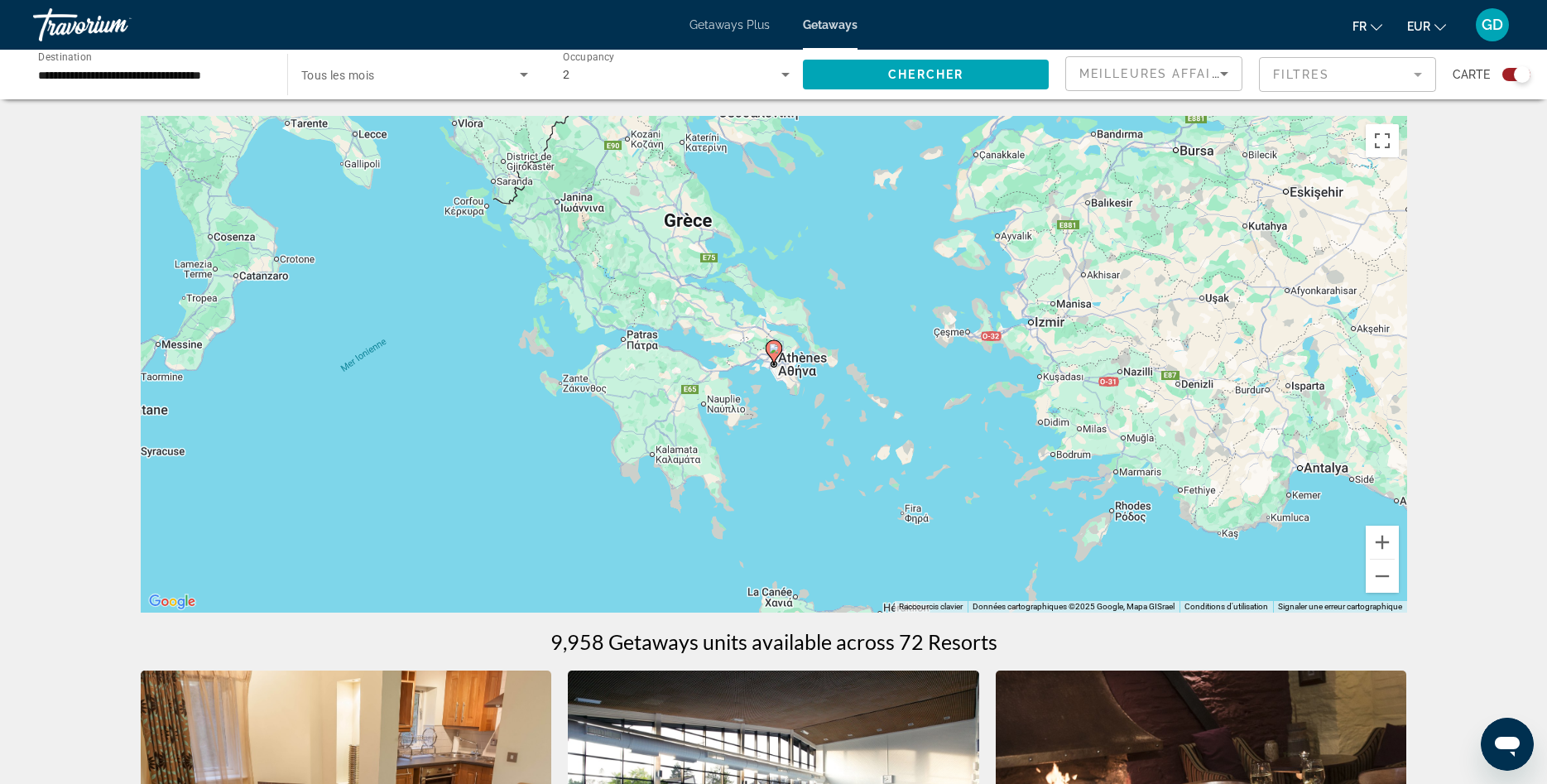
click at [776, 349] on image "Main content" at bounding box center [774, 349] width 10 height 10
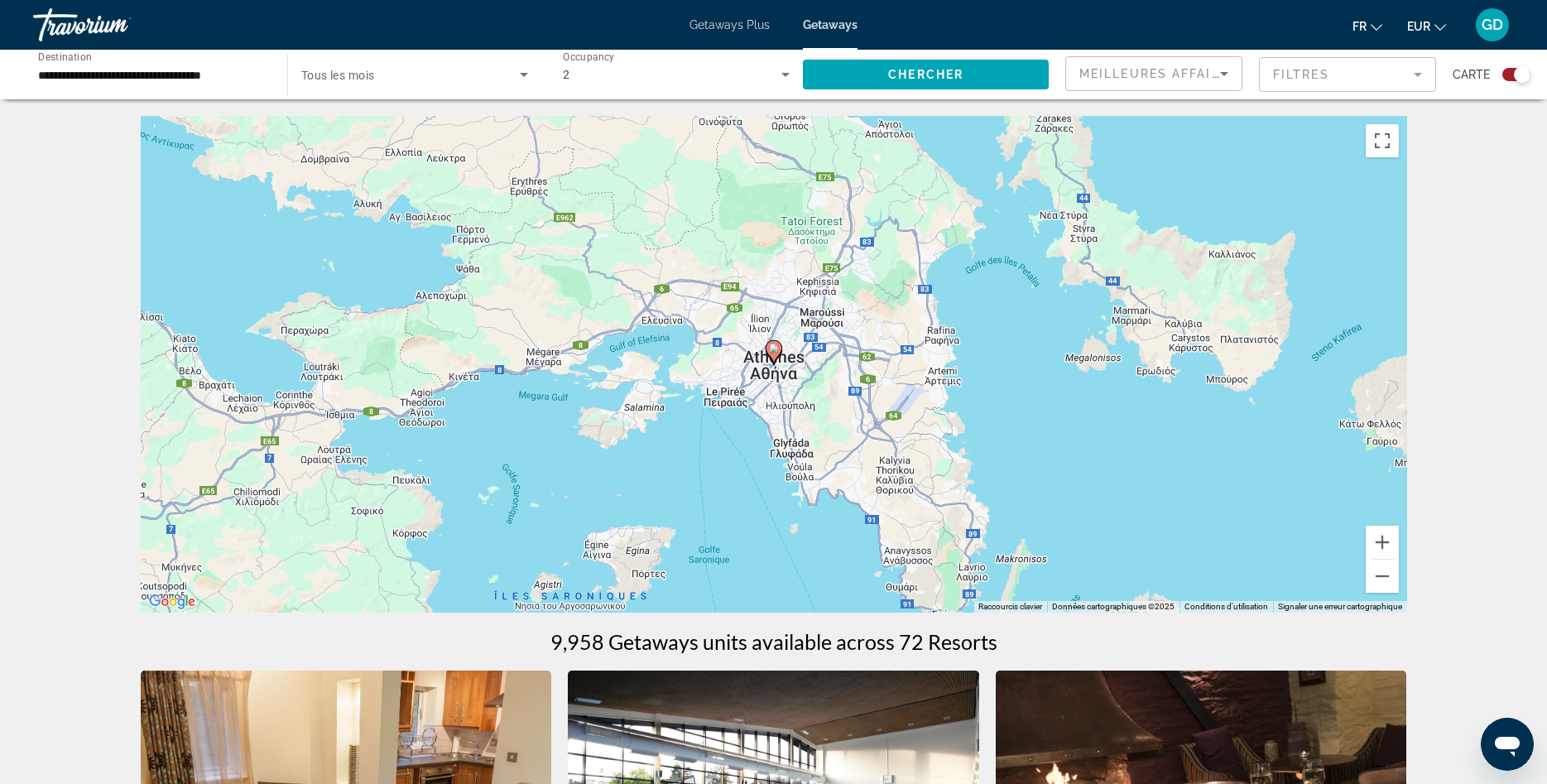
click at [776, 349] on image "Main content" at bounding box center [774, 349] width 10 height 10
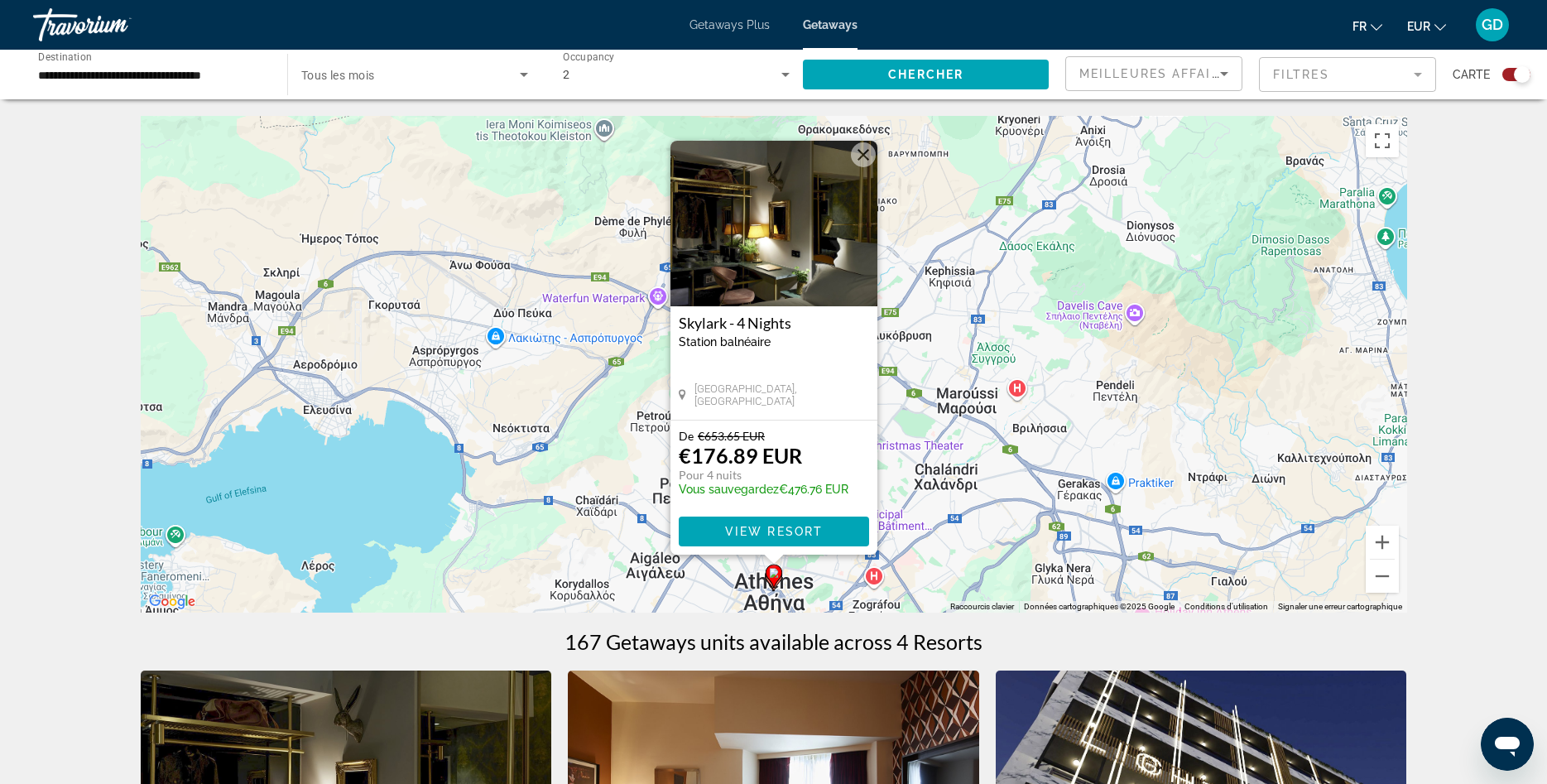
click at [865, 154] on button "Fermer" at bounding box center [863, 154] width 25 height 25
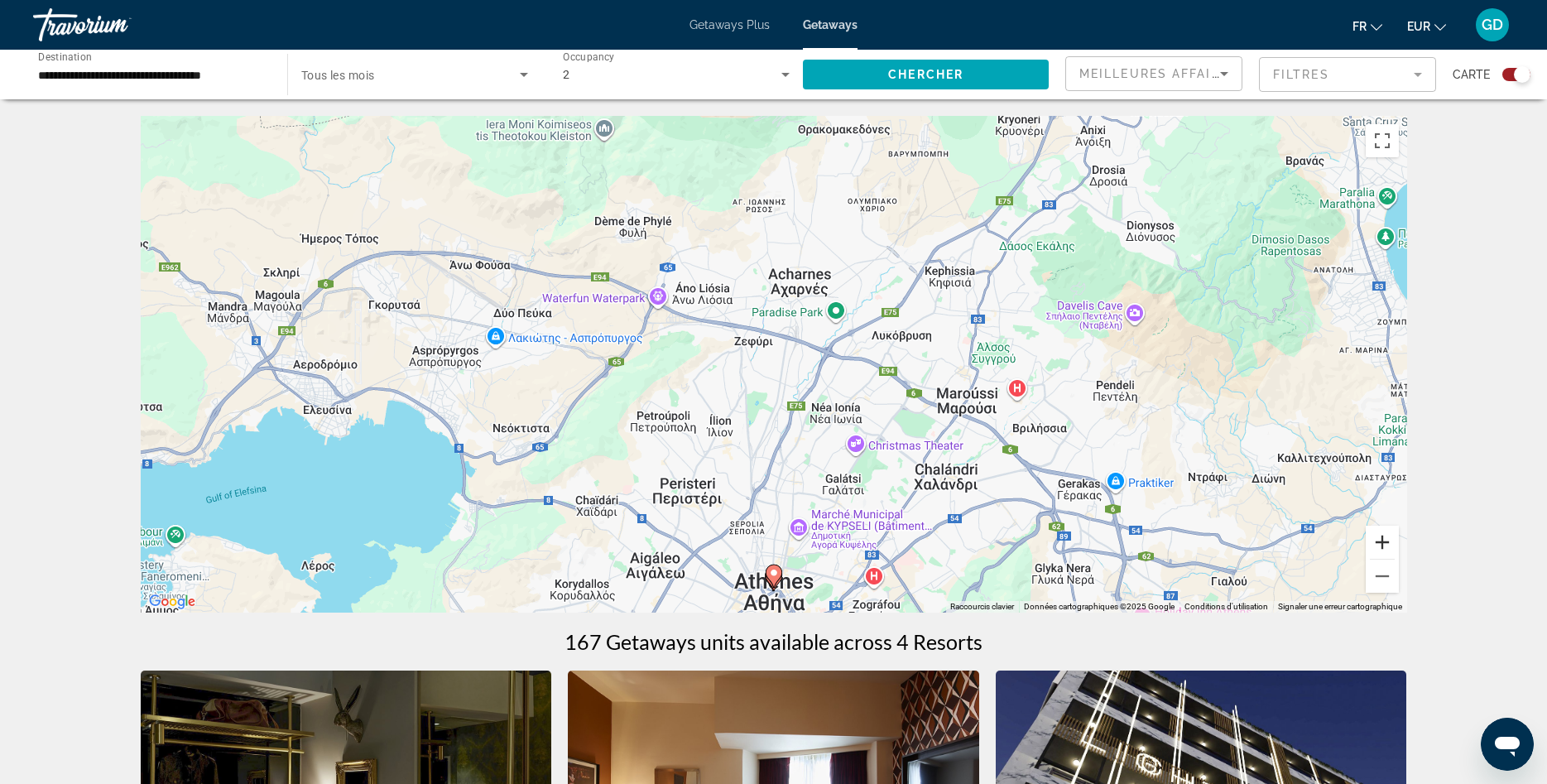
click at [1387, 534] on button "Zoom avant" at bounding box center [1382, 541] width 33 height 33
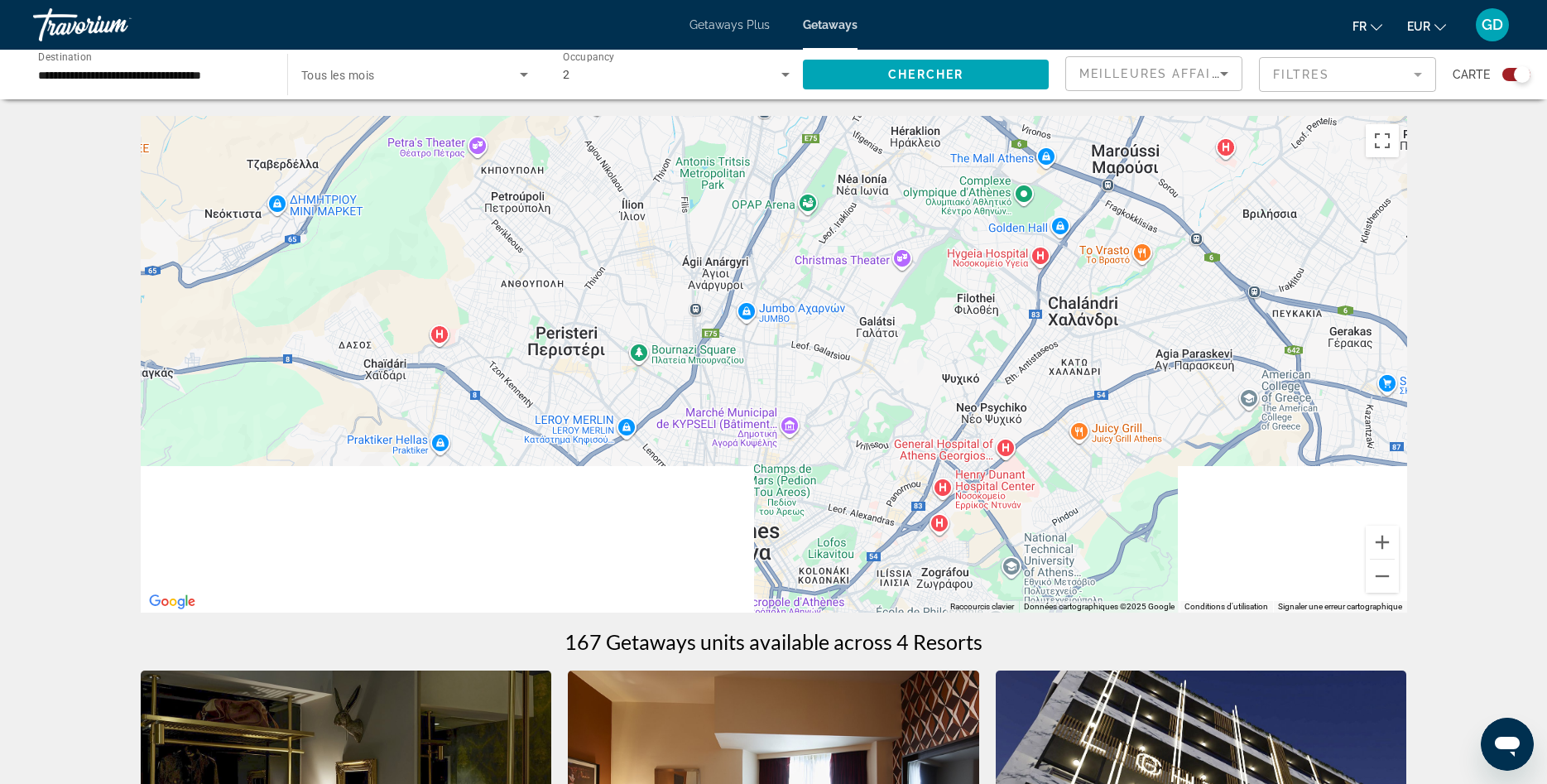
drag, startPoint x: 1029, startPoint y: 548, endPoint x: 999, endPoint y: 267, distance: 282.6
click at [999, 267] on div "Main content" at bounding box center [774, 364] width 1266 height 496
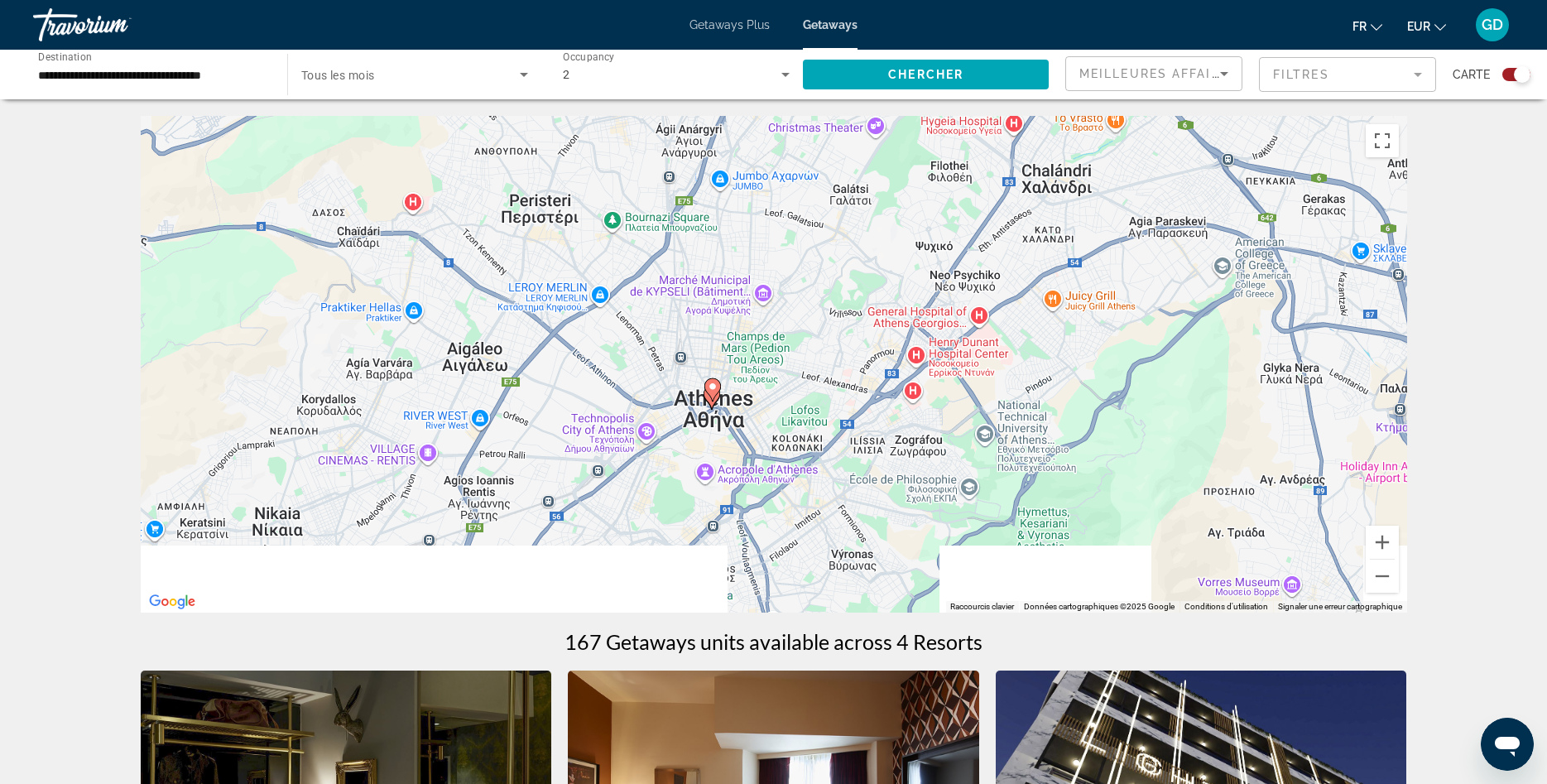
drag, startPoint x: 1040, startPoint y: 518, endPoint x: 1010, endPoint y: 385, distance: 136.3
click at [1010, 385] on div "Pour activer le glissement avec le clavier, appuyez sur Alt+Entrée. Une fois ce…" at bounding box center [774, 364] width 1266 height 496
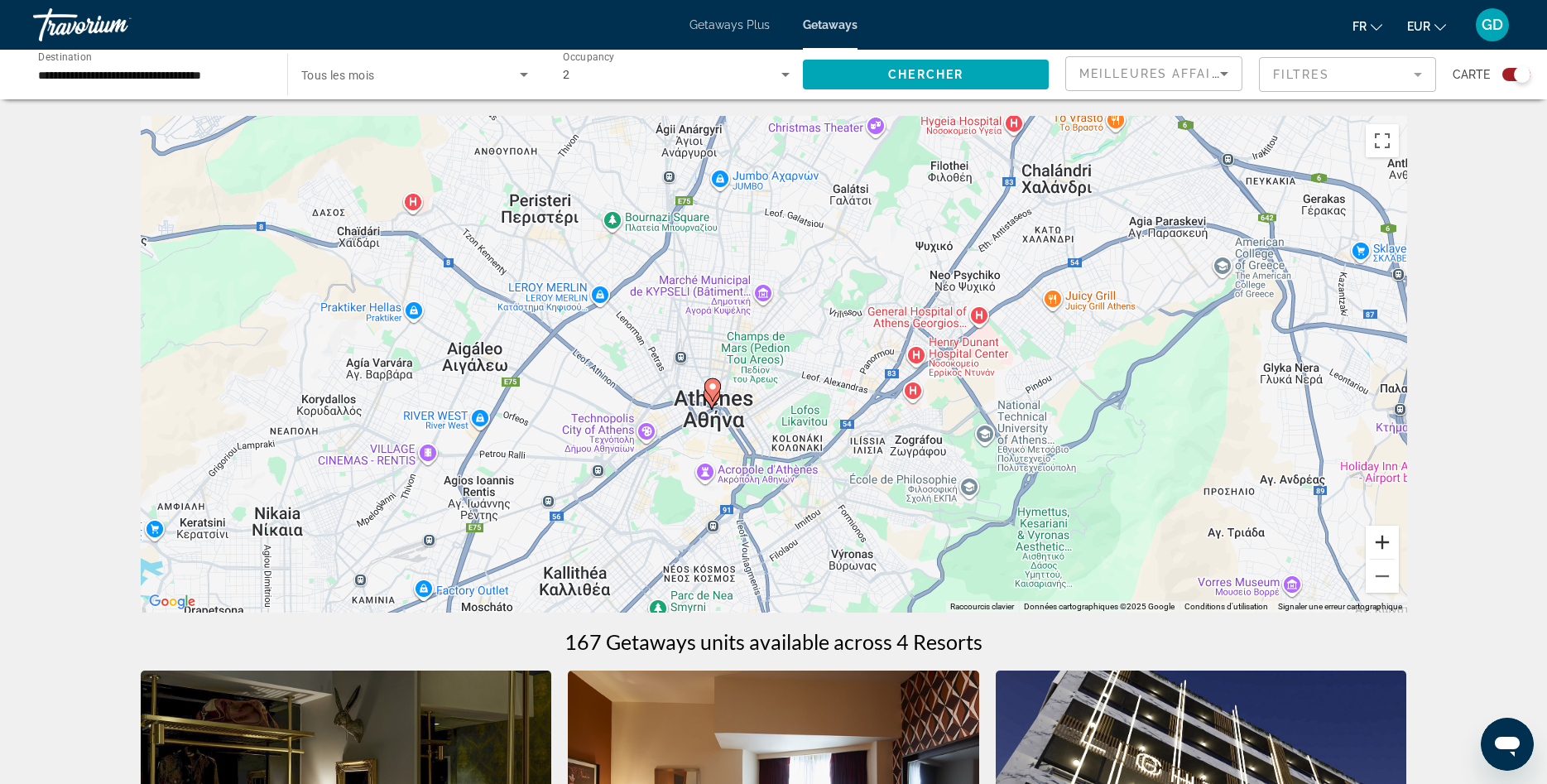
click at [1387, 535] on button "Zoom avant" at bounding box center [1382, 541] width 33 height 33
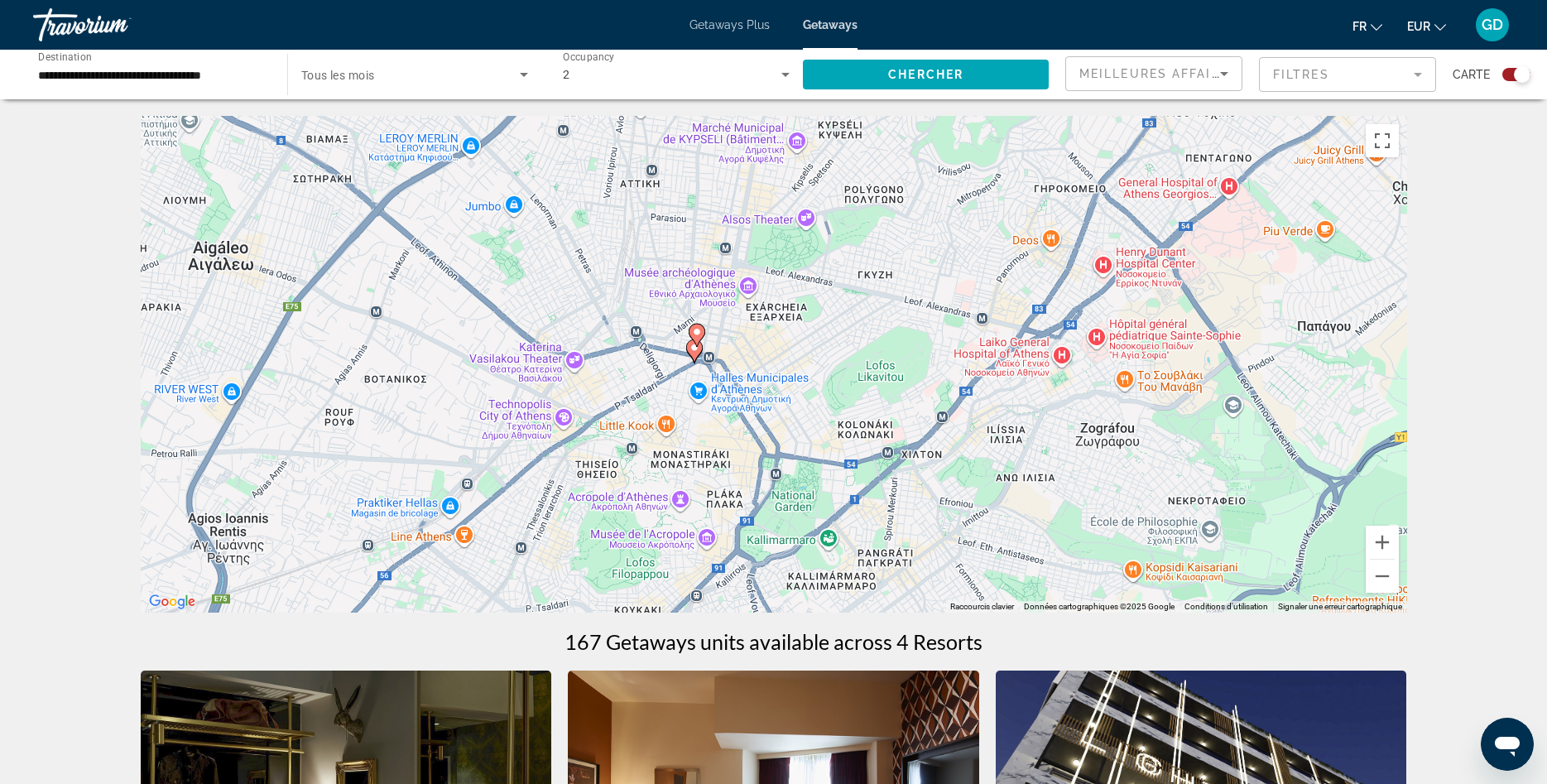
drag, startPoint x: 1103, startPoint y: 533, endPoint x: 1151, endPoint y: 439, distance: 105.5
click at [1151, 439] on div "Pour activer le glissement avec le clavier, appuyez sur Alt+Entrée. Une fois ce…" at bounding box center [774, 364] width 1266 height 496
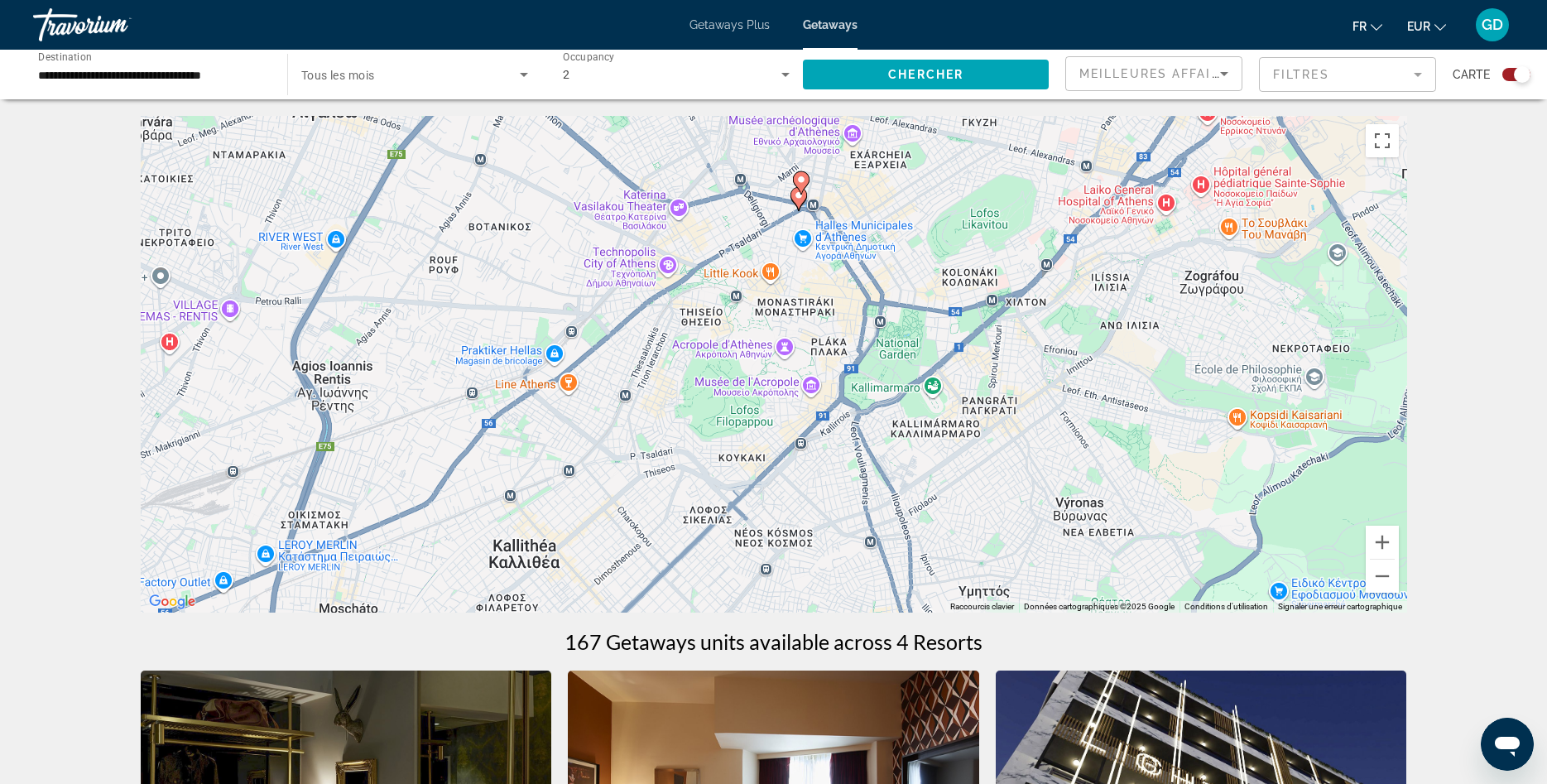
drag, startPoint x: 1186, startPoint y: 391, endPoint x: 1291, endPoint y: 241, distance: 183.1
click at [1291, 241] on div "Pour activer le glissement avec le clavier, appuyez sur Alt+Entrée. Une fois ce…" at bounding box center [774, 364] width 1266 height 496
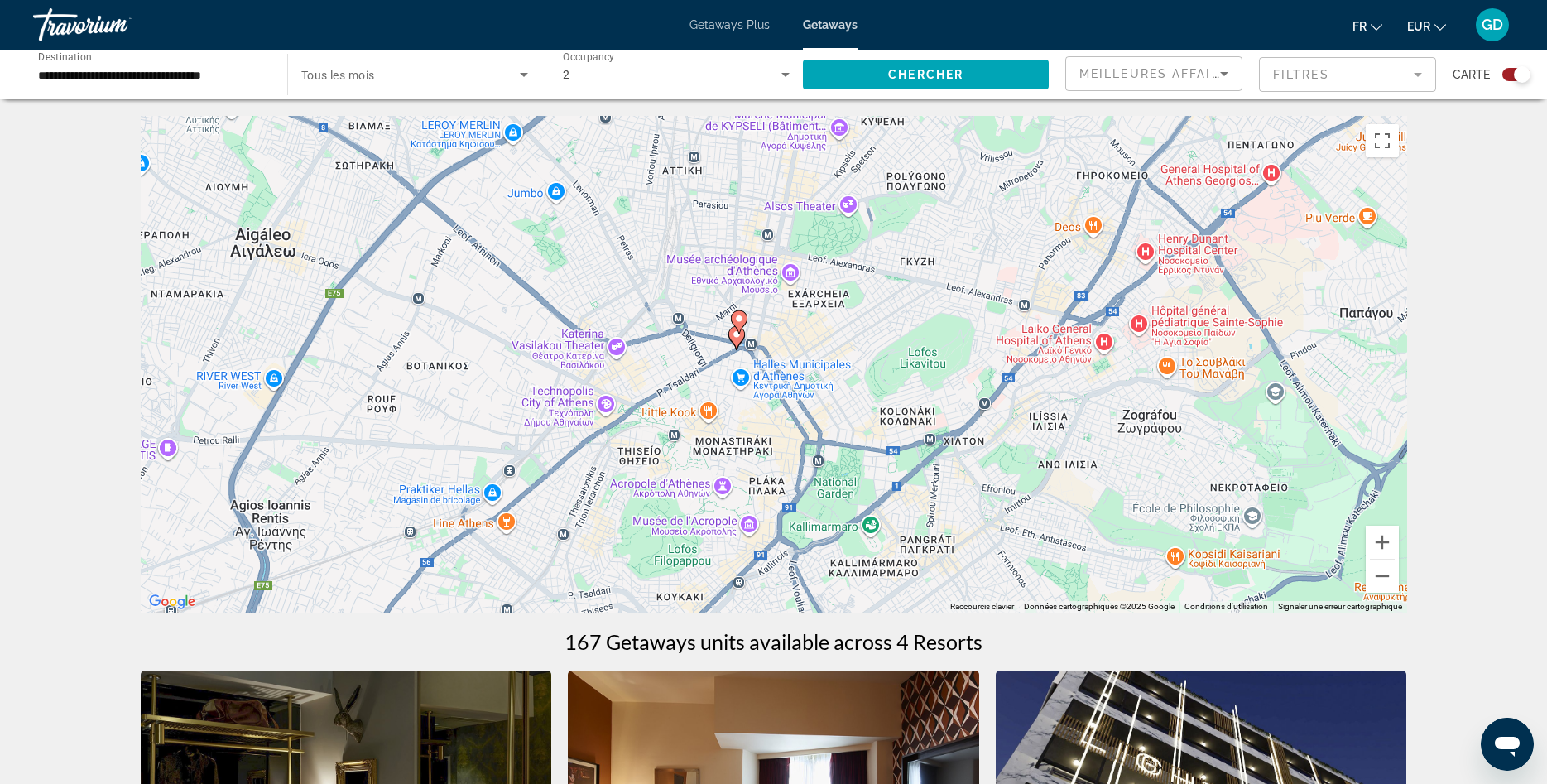
drag, startPoint x: 1260, startPoint y: 381, endPoint x: 1196, endPoint y: 519, distance: 152.1
click at [1196, 519] on div "Pour activer le glissement avec le clavier, appuyez sur Alt+Entrée. Une fois ce…" at bounding box center [774, 364] width 1266 height 496
click at [1378, 536] on button "Zoom avant" at bounding box center [1382, 541] width 33 height 33
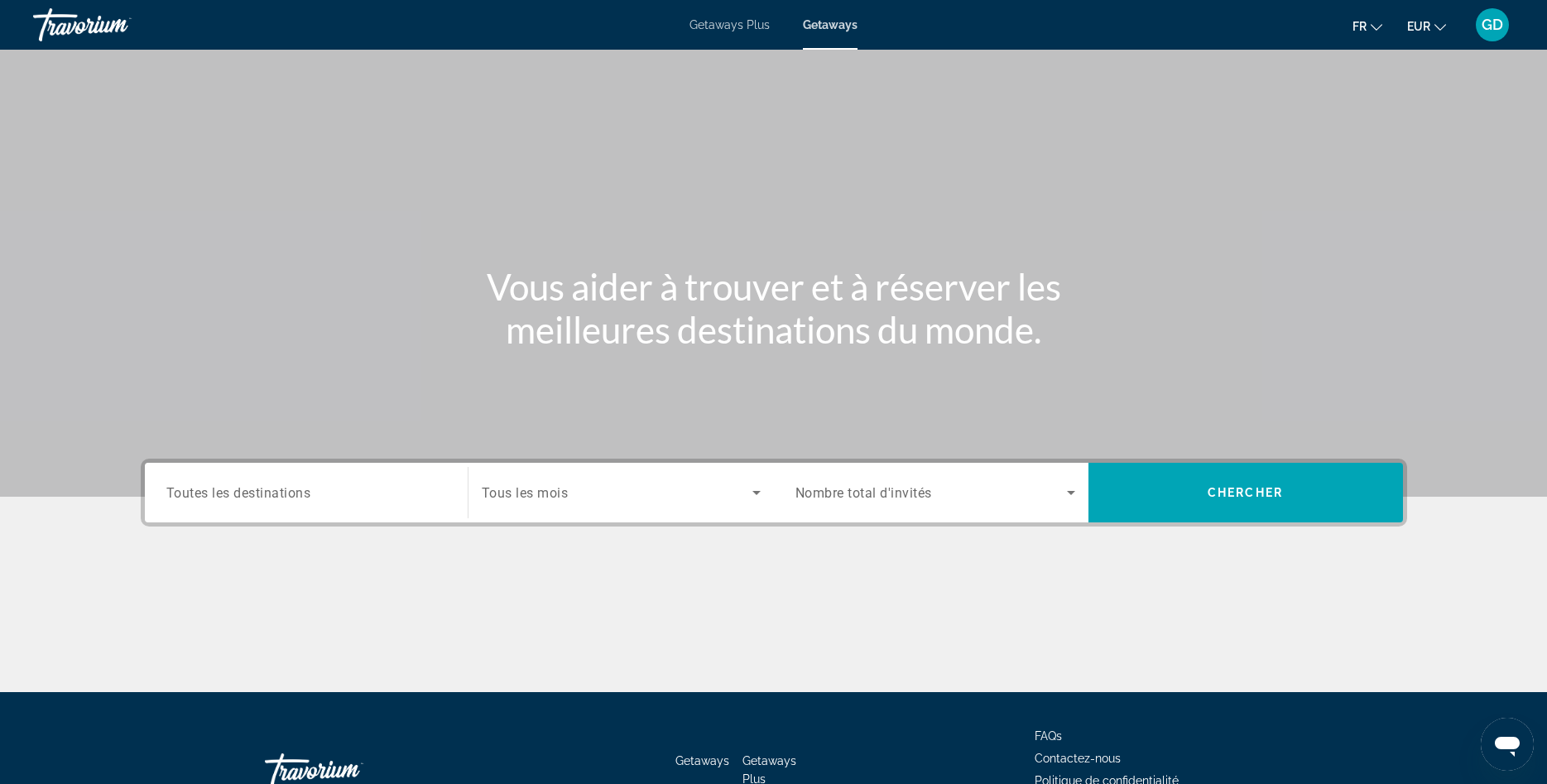
click at [309, 498] on span "Toutes les destinations" at bounding box center [238, 492] width 145 height 16
click at [309, 498] on input "Destination Toutes les destinations" at bounding box center [306, 493] width 280 height 20
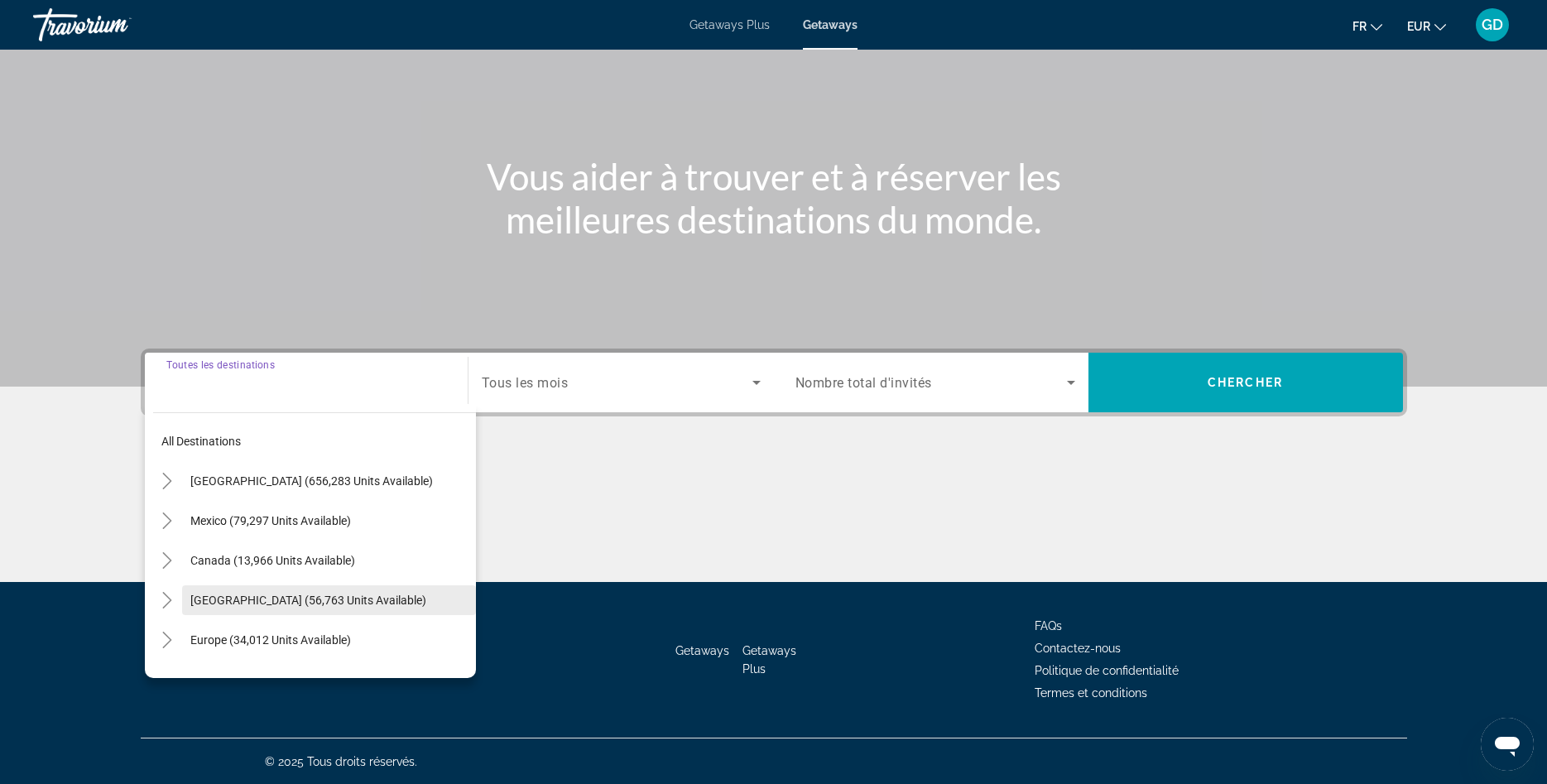
scroll to position [111, 0]
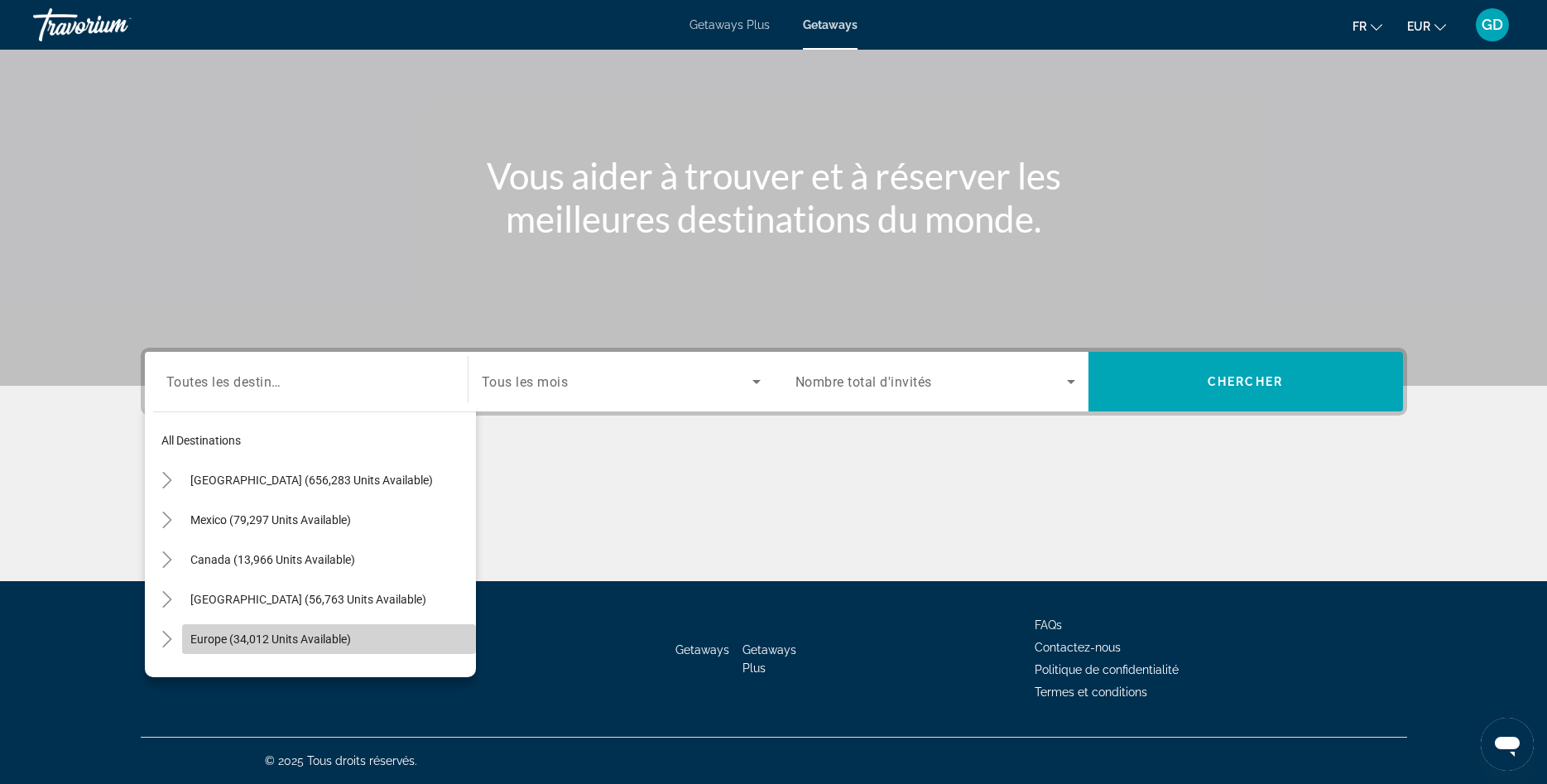
click at [212, 640] on span "Europe (34,012 units available)" at bounding box center [270, 639] width 160 height 14
type input "**********"
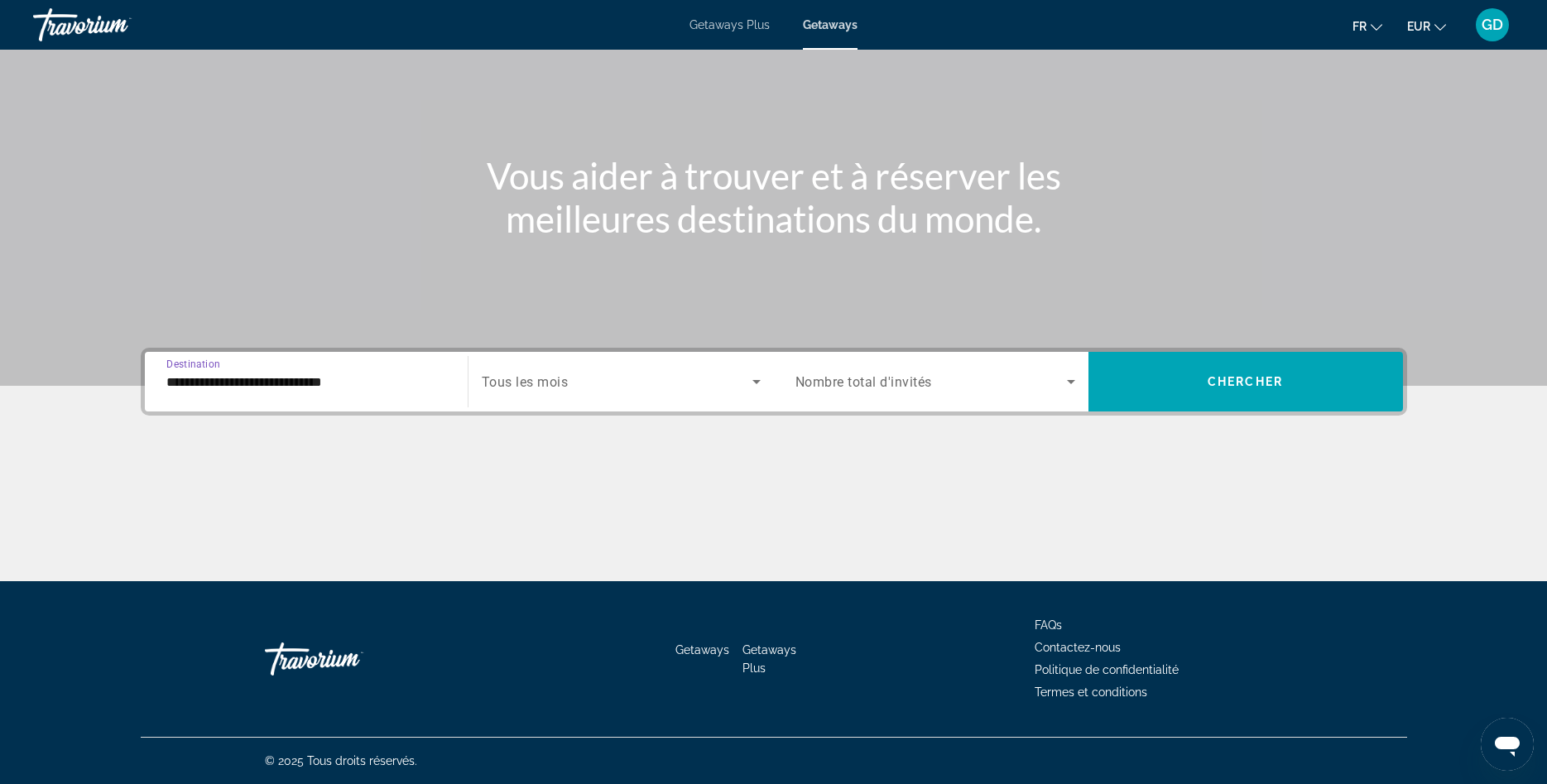
click at [867, 373] on span "Search widget" at bounding box center [931, 381] width 272 height 20
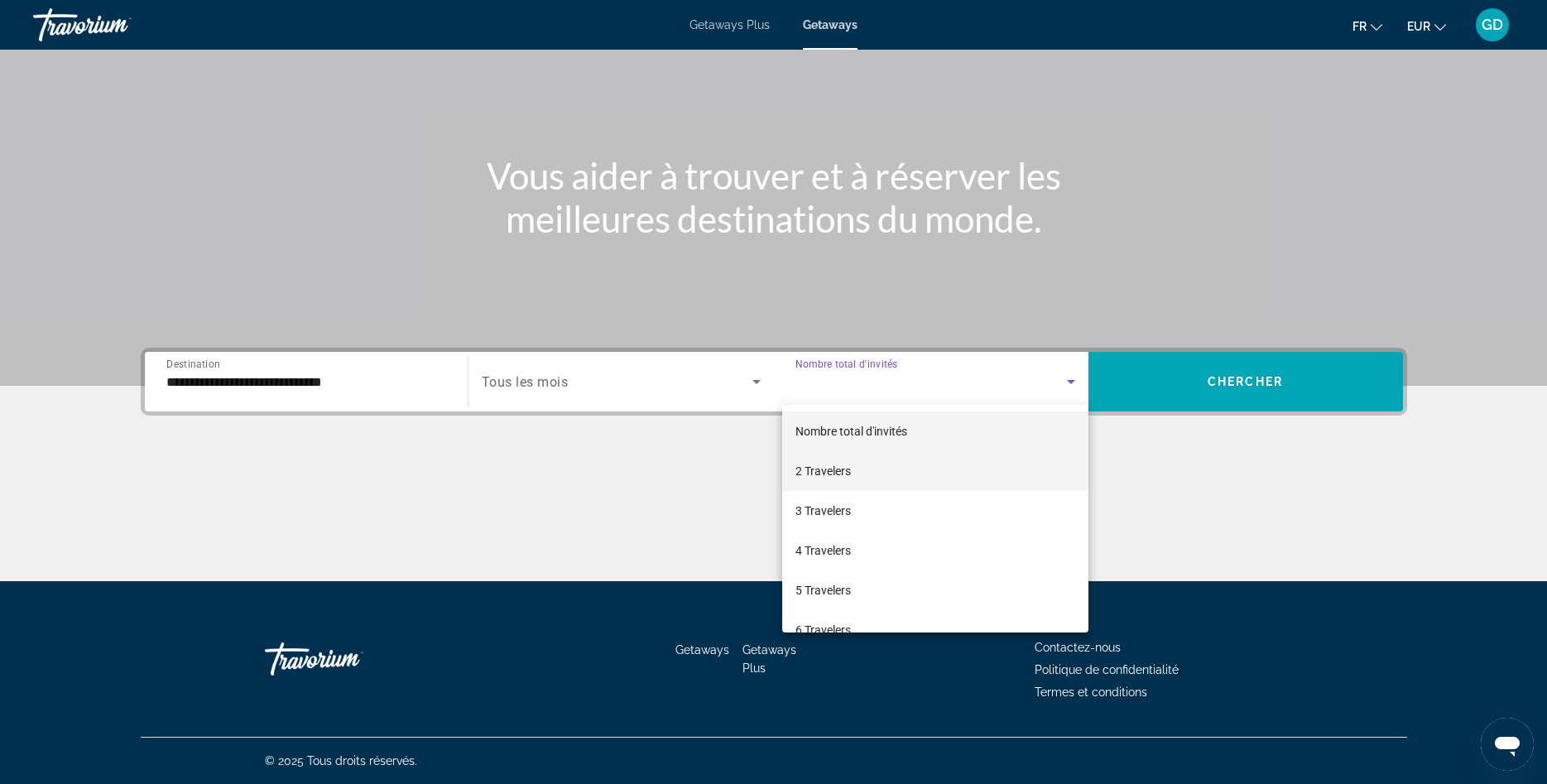
click at [832, 478] on span "2 Travelers" at bounding box center [822, 470] width 55 height 20
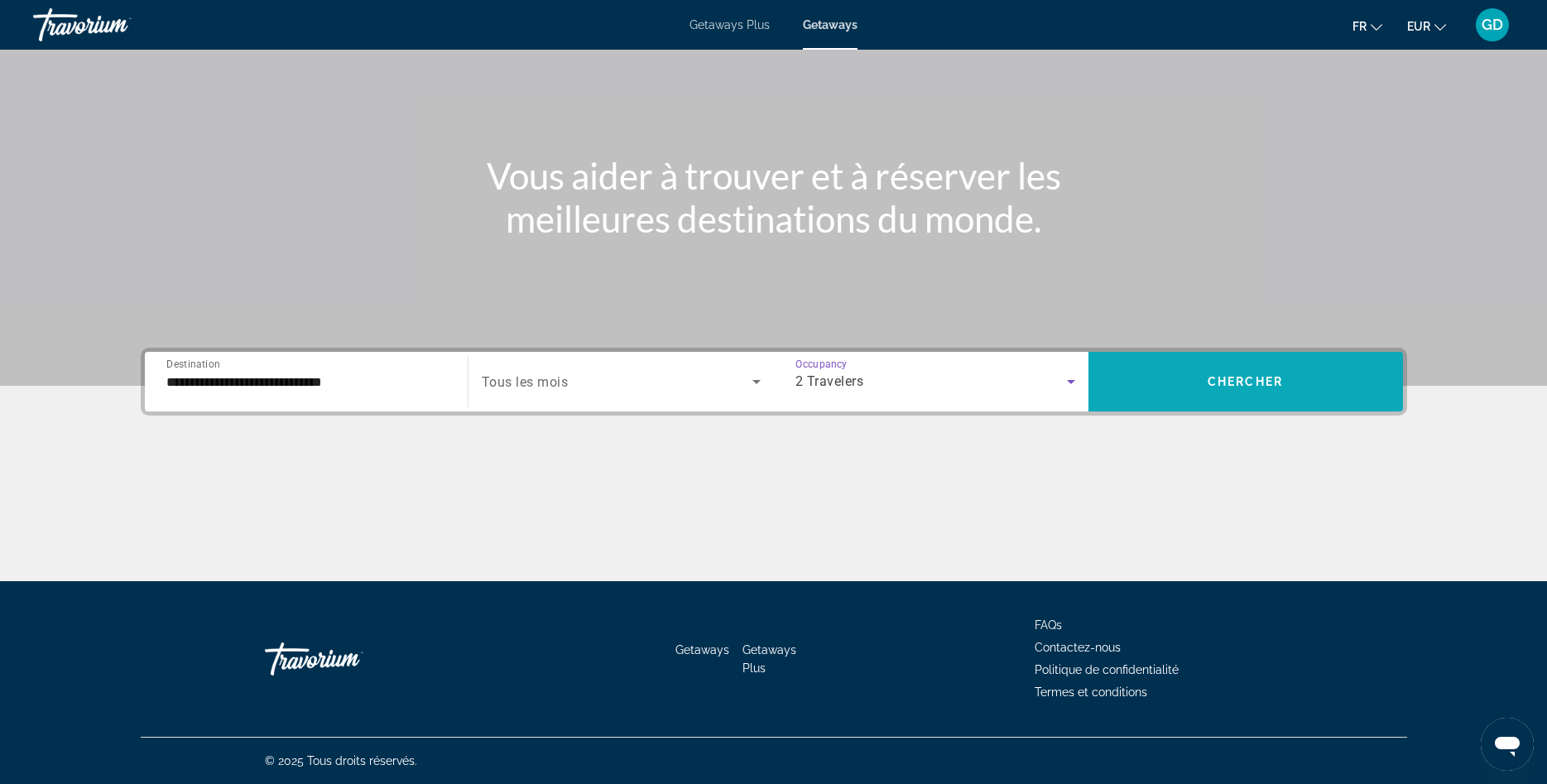
click at [1180, 373] on span "Search widget" at bounding box center [1246, 381] width 315 height 40
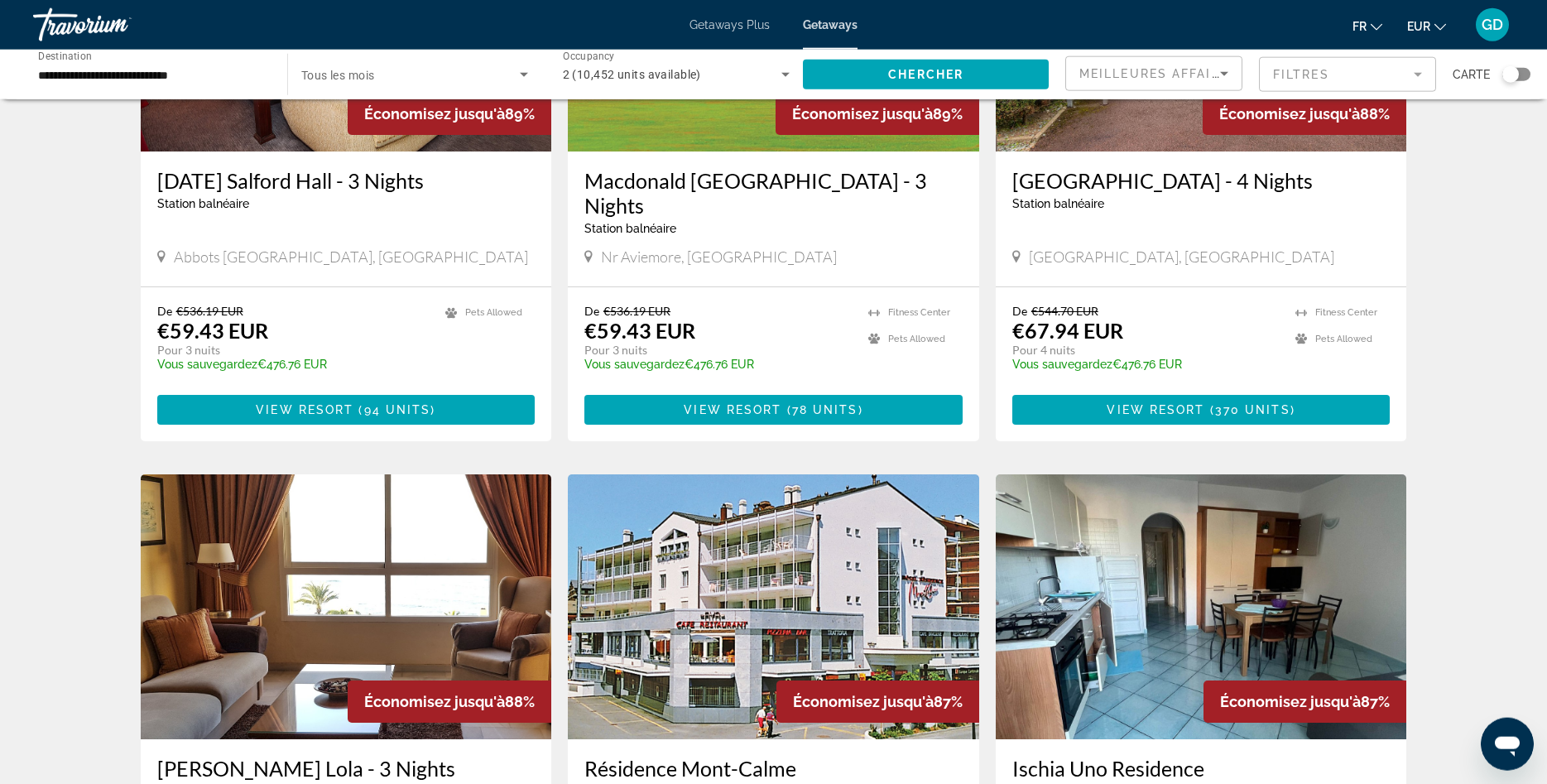
scroll to position [1351, 0]
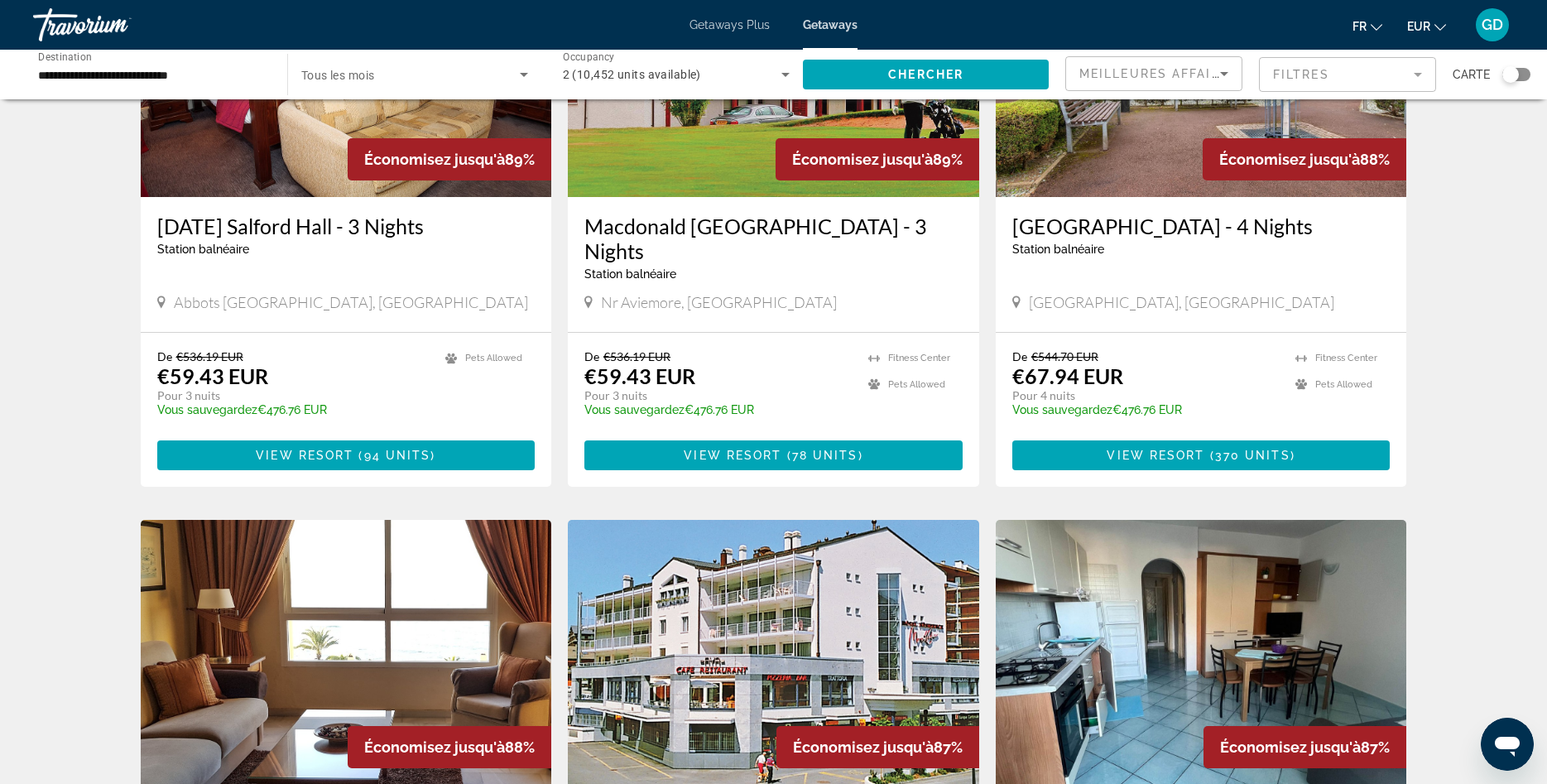
click at [1527, 70] on div "Search widget" at bounding box center [1516, 75] width 28 height 14
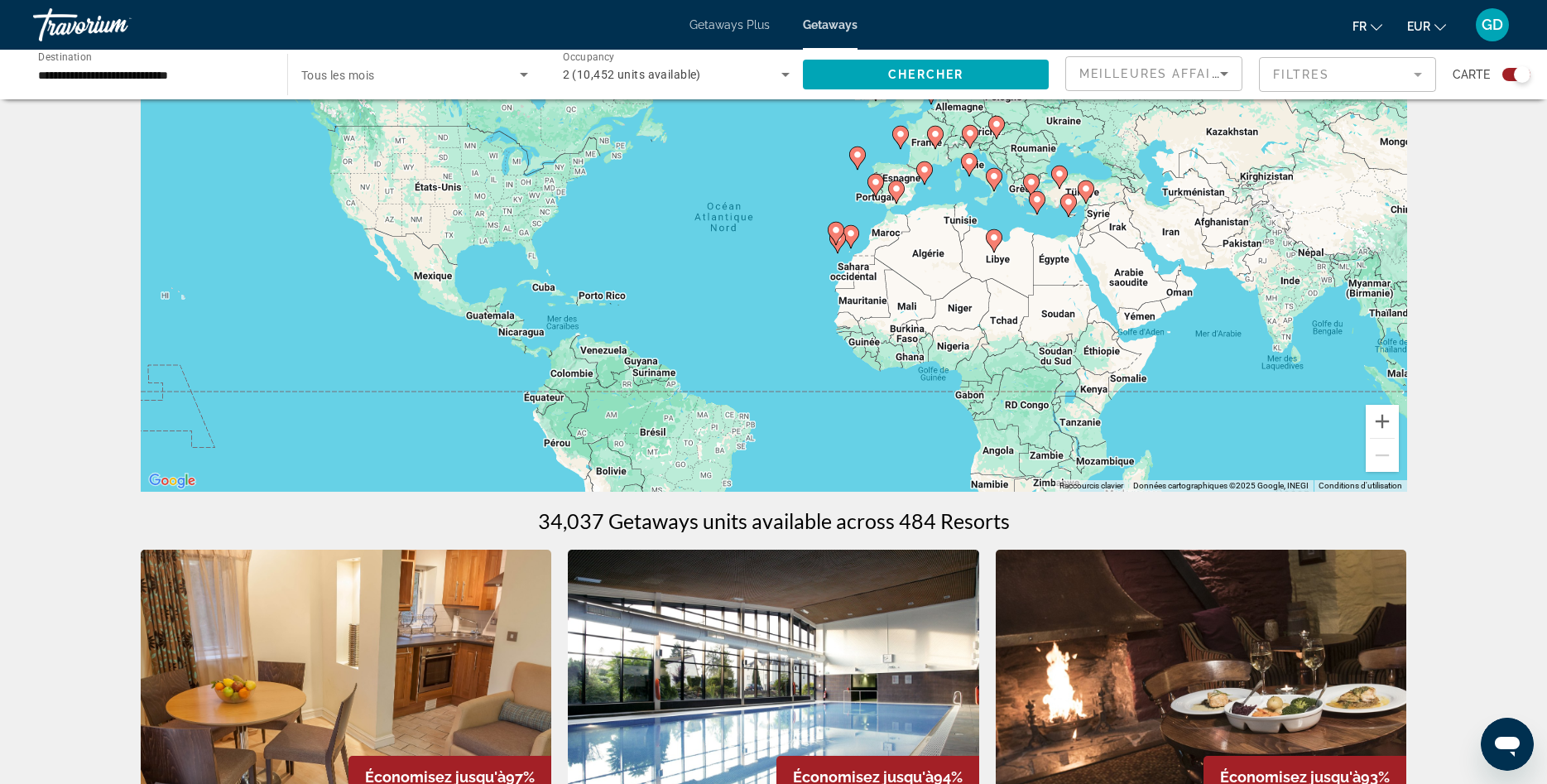
scroll to position [0, 0]
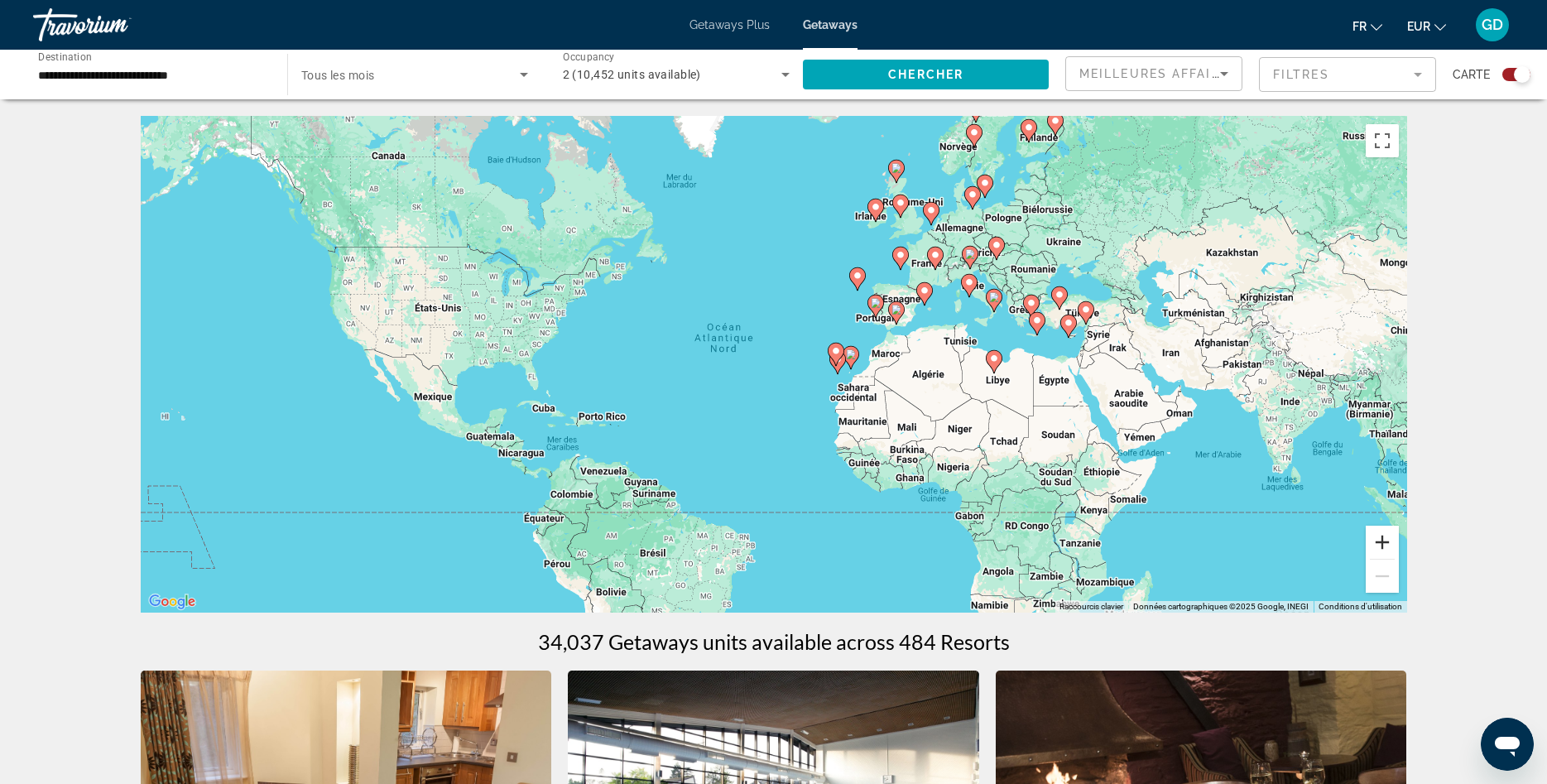
click at [1388, 549] on button "Zoom avant" at bounding box center [1382, 541] width 33 height 33
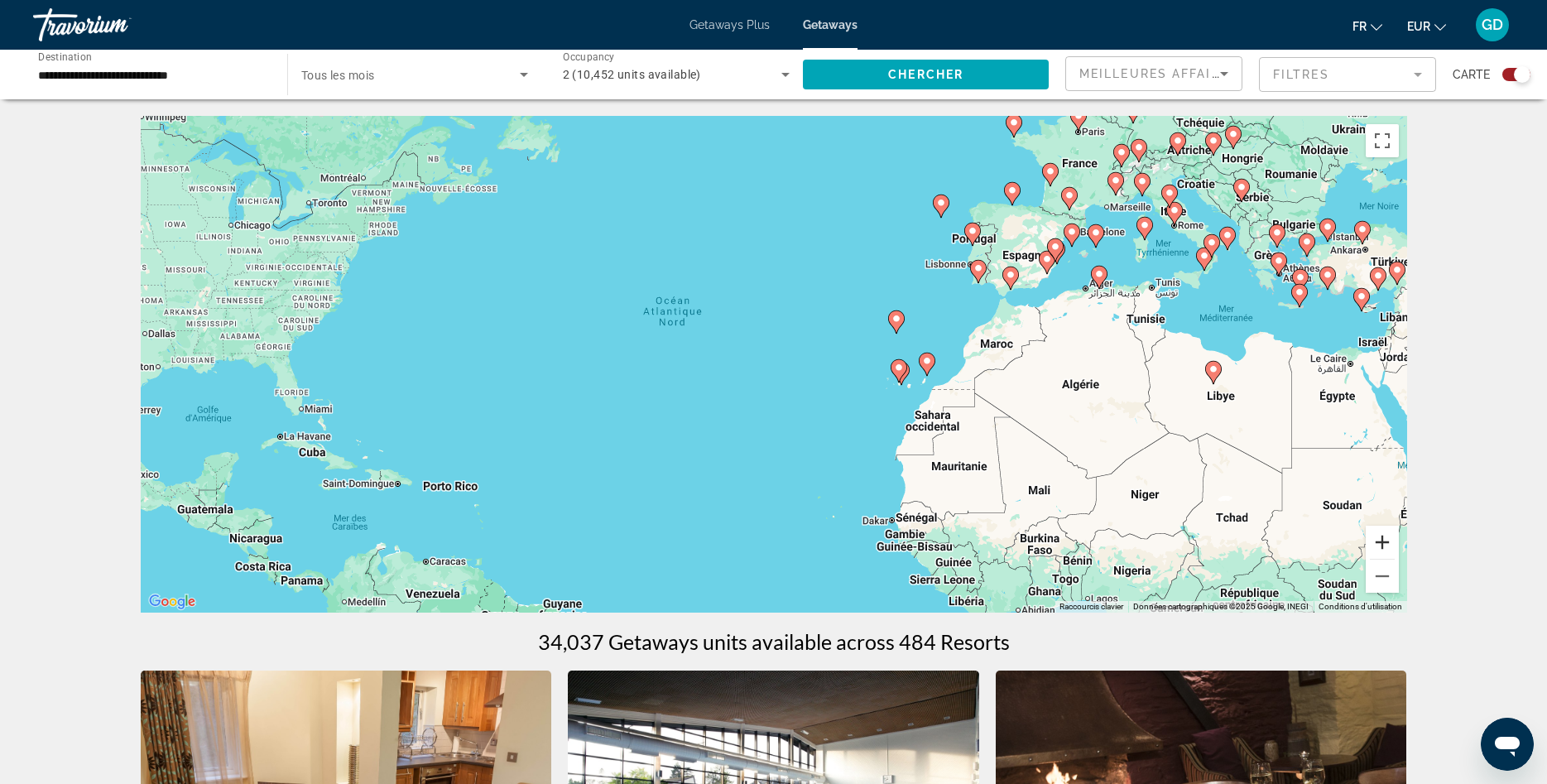
click at [1388, 549] on button "Zoom avant" at bounding box center [1382, 541] width 33 height 33
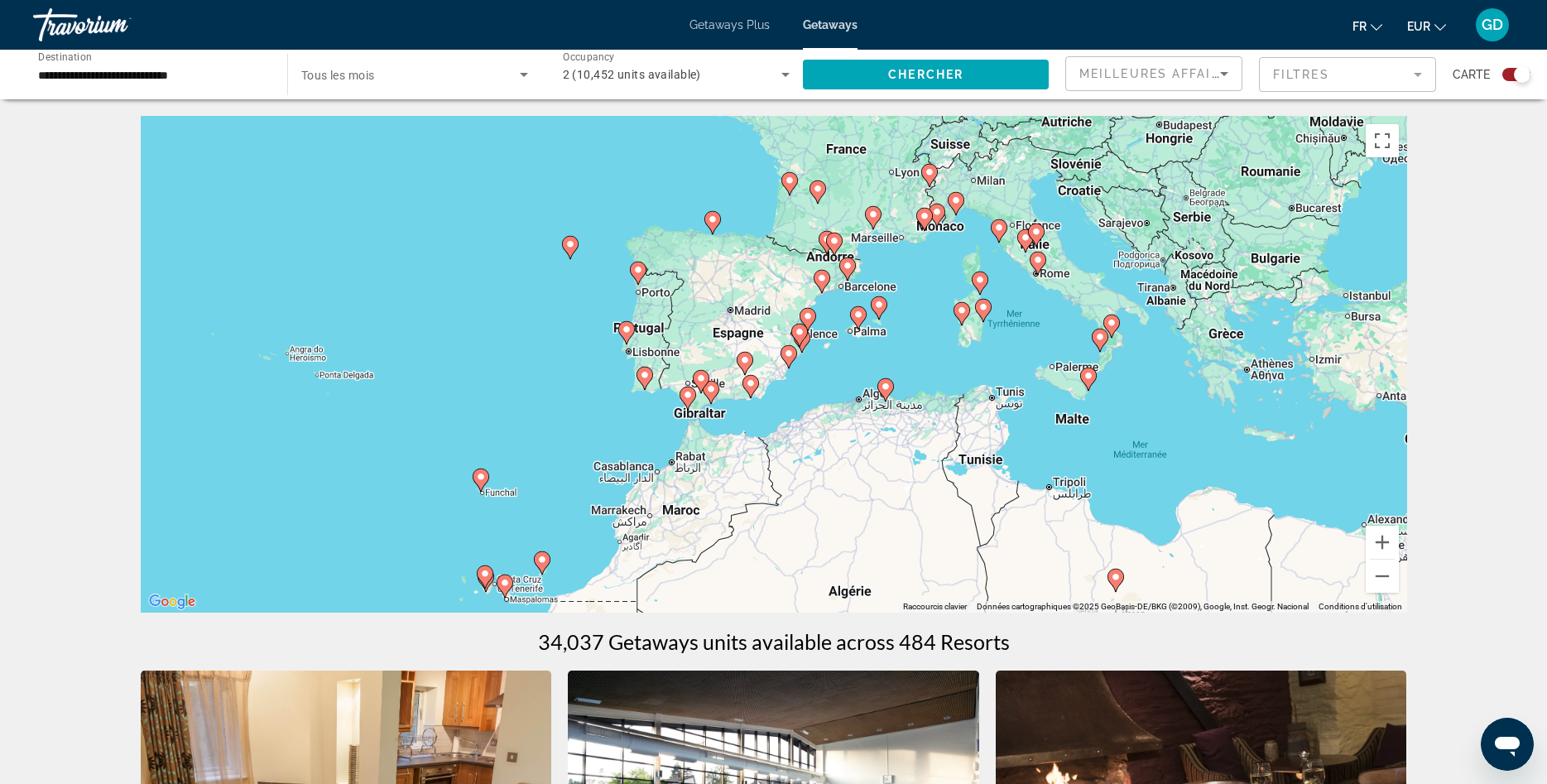
drag, startPoint x: 1287, startPoint y: 387, endPoint x: 743, endPoint y: 574, distance: 575.2
click at [743, 574] on div "Pour activer le glissement avec le clavier, appuyez sur Alt+Entrée. Une fois ce…" at bounding box center [774, 364] width 1266 height 496
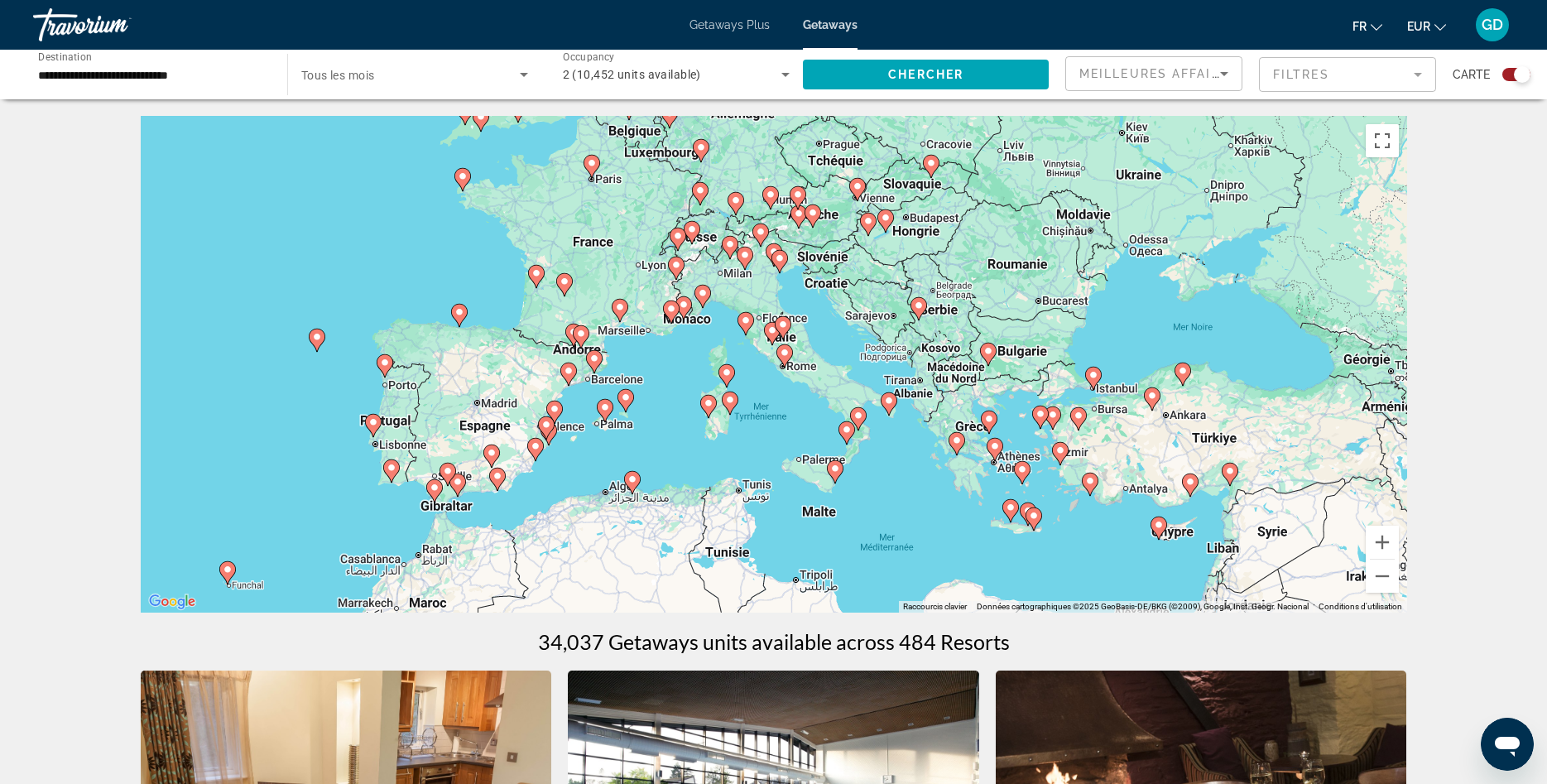
drag, startPoint x: 992, startPoint y: 496, endPoint x: 740, endPoint y: 588, distance: 268.3
click at [740, 588] on div "Pour activer le glissement avec le clavier, appuyez sur Alt+Entrée. Une fois ce…" at bounding box center [774, 364] width 1266 height 496
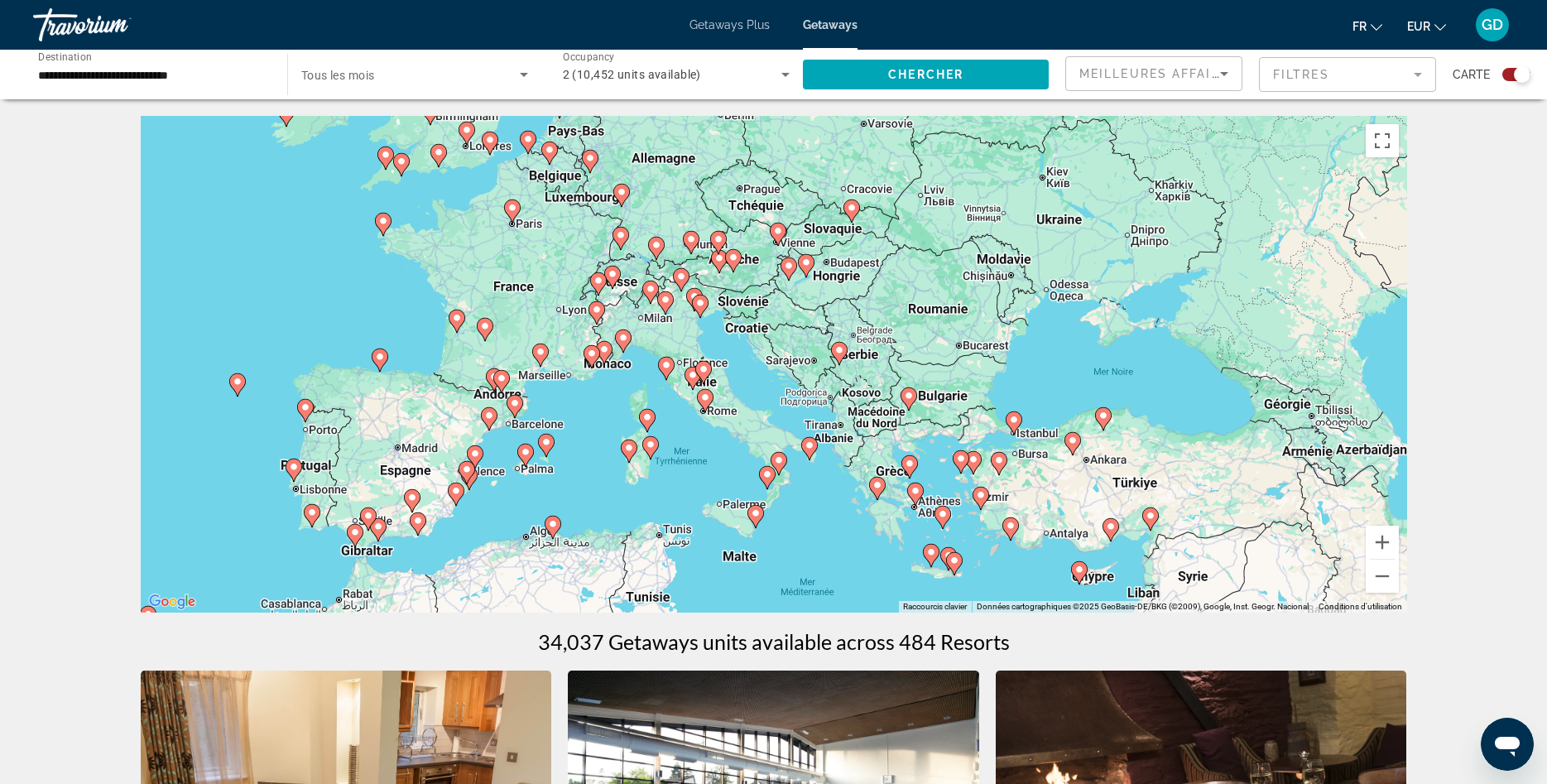
drag, startPoint x: 933, startPoint y: 533, endPoint x: 852, endPoint y: 579, distance: 93.2
click at [852, 579] on div "Pour activer le glissement avec le clavier, appuyez sur Alt+Entrée. Une fois ce…" at bounding box center [774, 364] width 1266 height 496
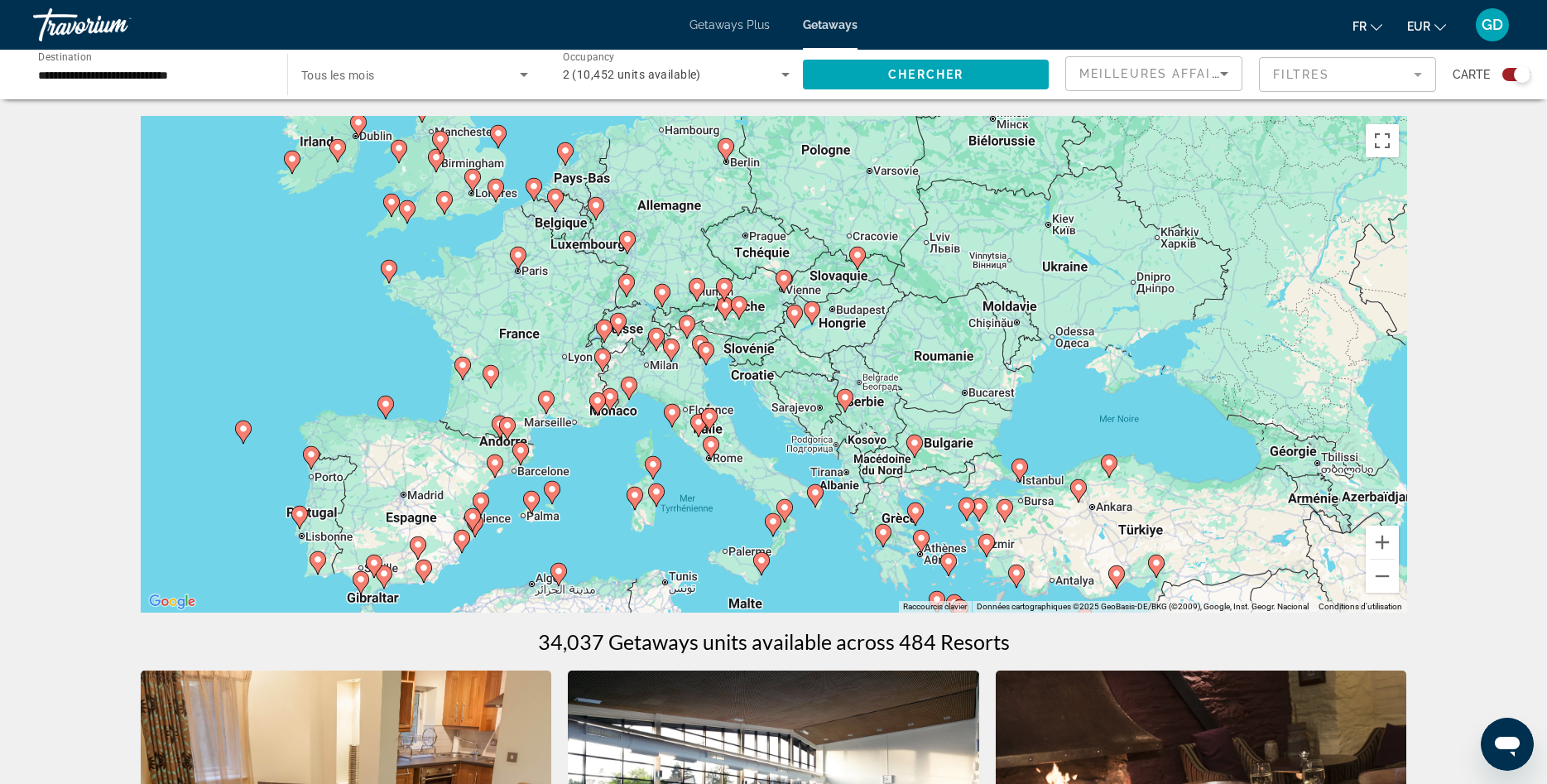
drag, startPoint x: 828, startPoint y: 471, endPoint x: 832, endPoint y: 518, distance: 47.2
click at [832, 518] on div "Pour activer le glissement avec le clavier, appuyez sur Alt+Entrée. Une fois ce…" at bounding box center [774, 364] width 1266 height 496
click at [1378, 546] on button "Zoom avant" at bounding box center [1382, 541] width 33 height 33
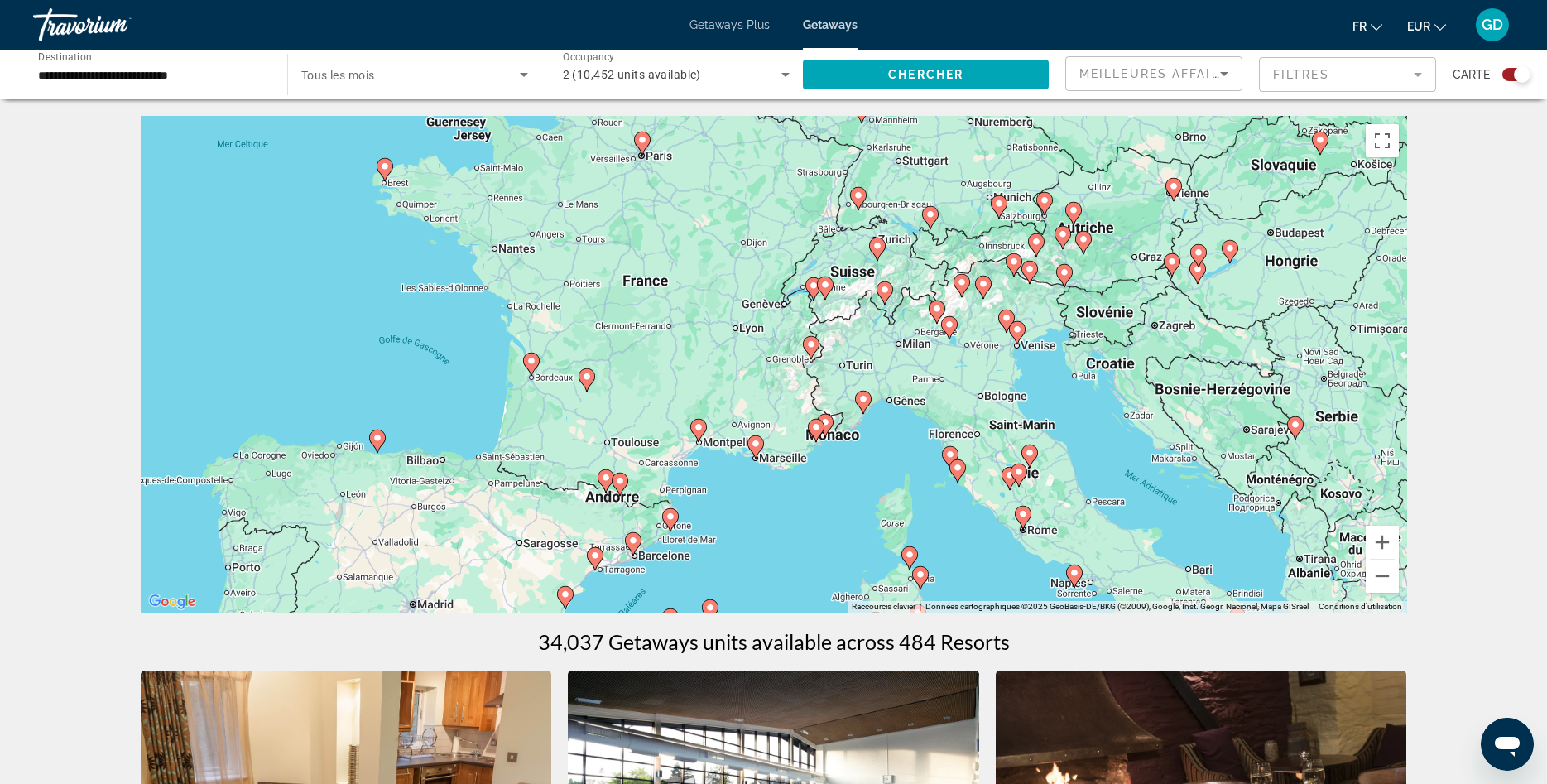
drag, startPoint x: 499, startPoint y: 469, endPoint x: 885, endPoint y: 450, distance: 386.5
click at [885, 450] on div "Pour activer le glissement avec le clavier, appuyez sur Alt+Entrée. Une fois ce…" at bounding box center [774, 364] width 1266 height 496
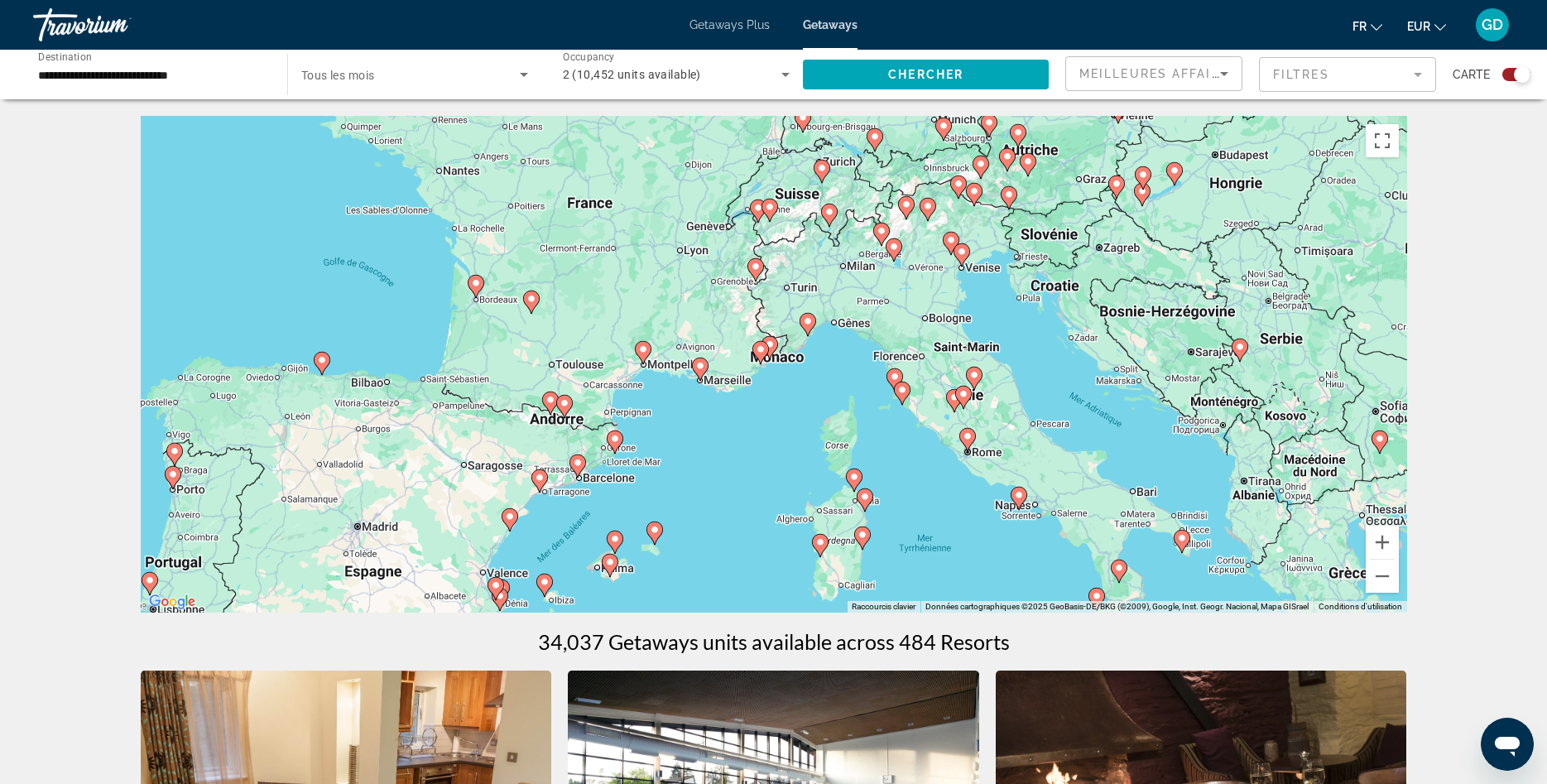
drag, startPoint x: 912, startPoint y: 493, endPoint x: 855, endPoint y: 414, distance: 97.4
click at [855, 414] on div "Pour activer le glissement avec le clavier, appuyez sur Alt+Entrée. Une fois ce…" at bounding box center [774, 364] width 1266 height 496
